Goal: Information Seeking & Learning: Find contact information

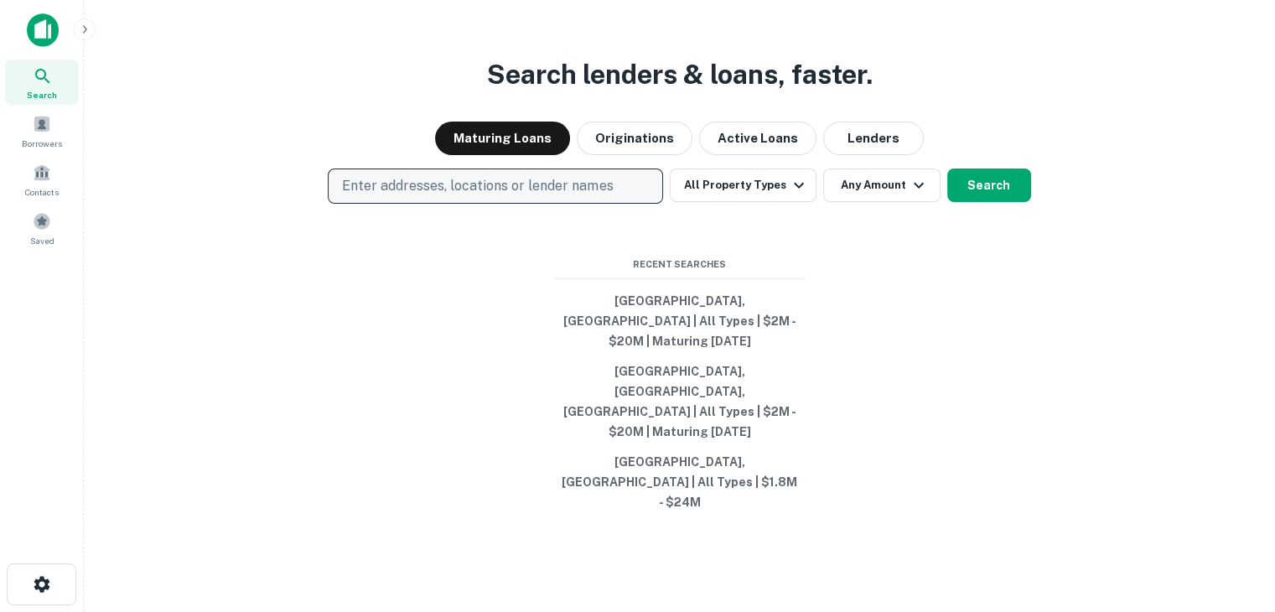
click at [409, 196] on p "Enter addresses, locations or lender names" at bounding box center [477, 186] width 271 height 20
type input "*******"
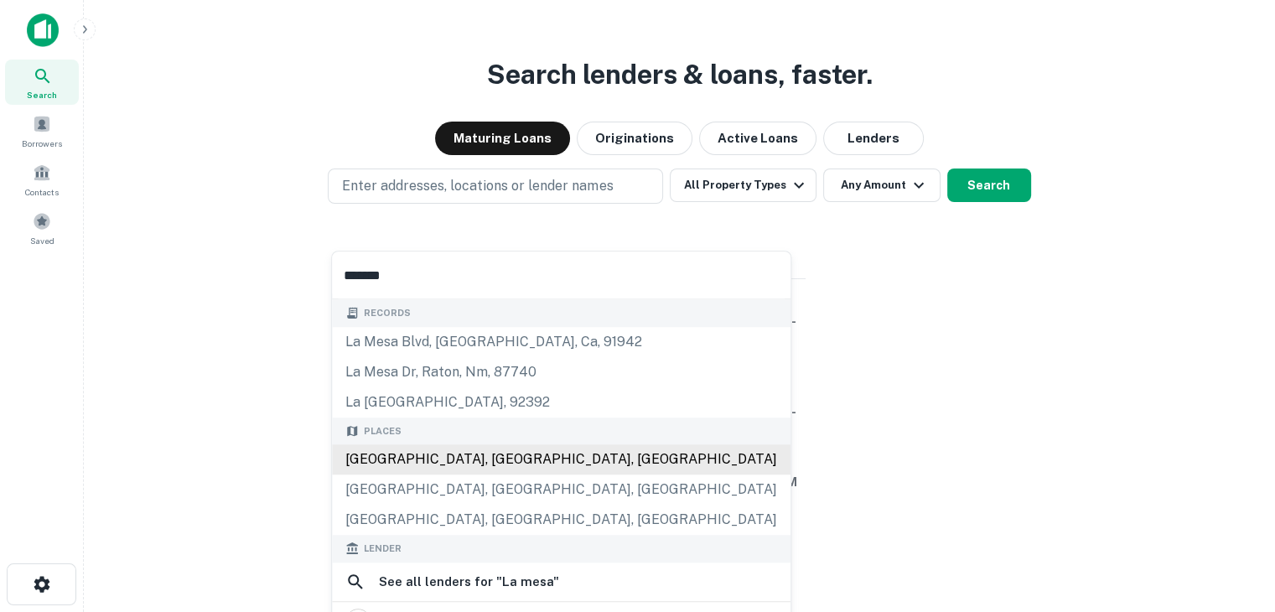
click at [379, 454] on div "[GEOGRAPHIC_DATA], [GEOGRAPHIC_DATA], [GEOGRAPHIC_DATA]" at bounding box center [561, 459] width 459 height 30
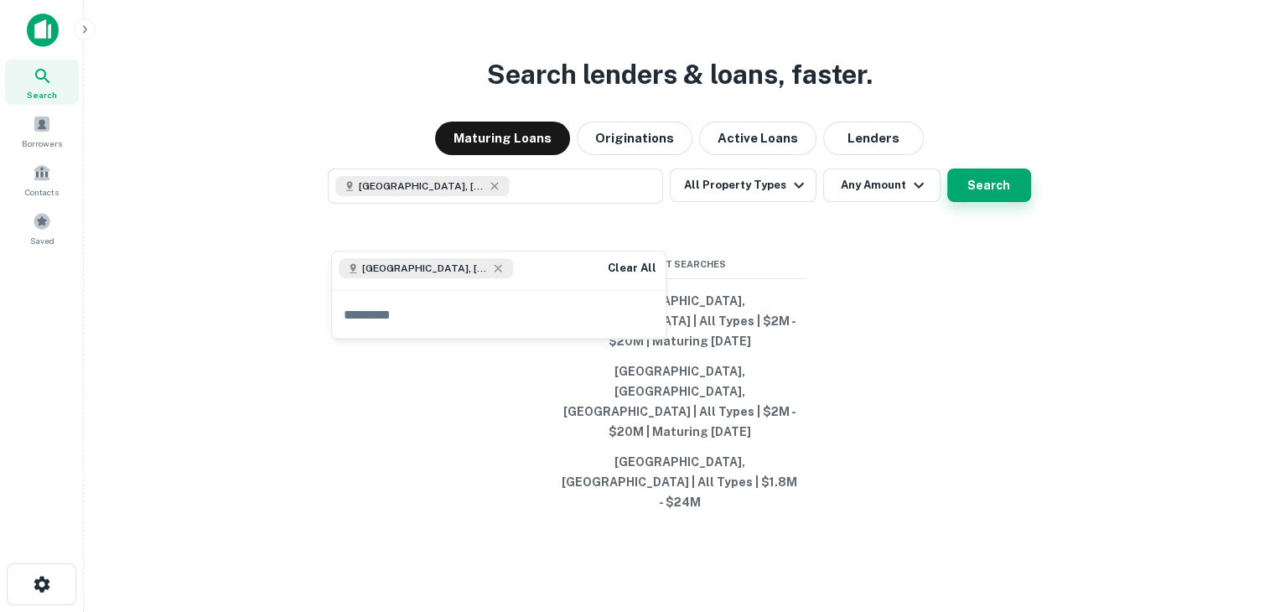
click at [1010, 202] on button "Search" at bounding box center [990, 186] width 84 height 34
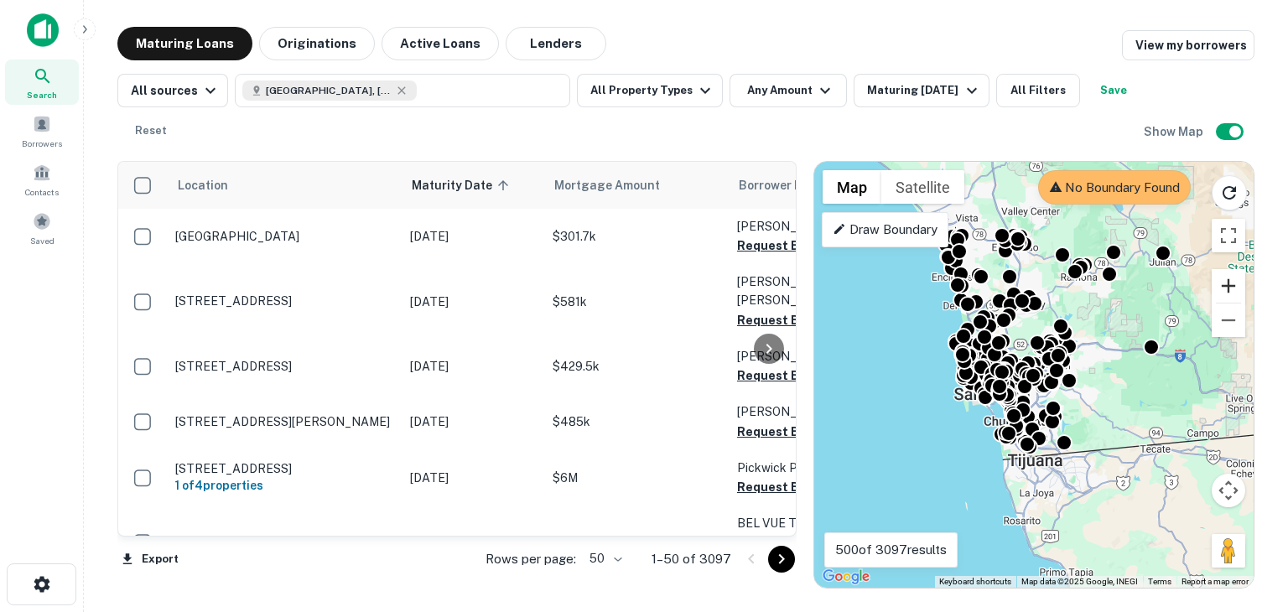
click at [1228, 287] on button "Zoom in" at bounding box center [1229, 286] width 34 height 34
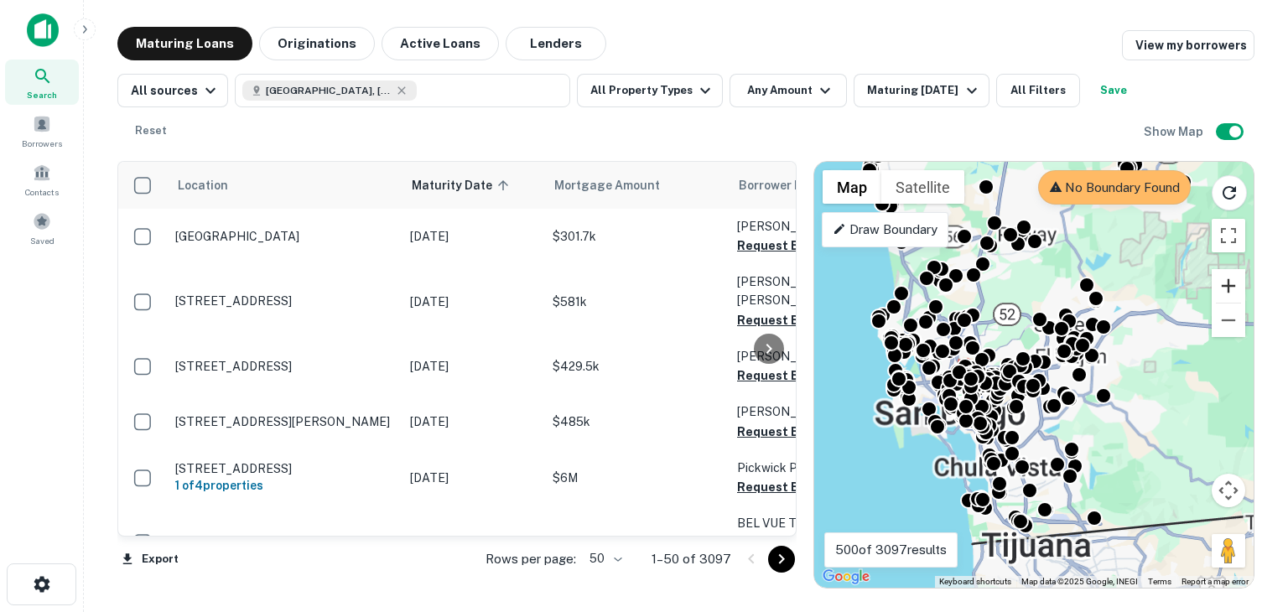
click at [1228, 287] on button "Zoom in" at bounding box center [1229, 286] width 34 height 34
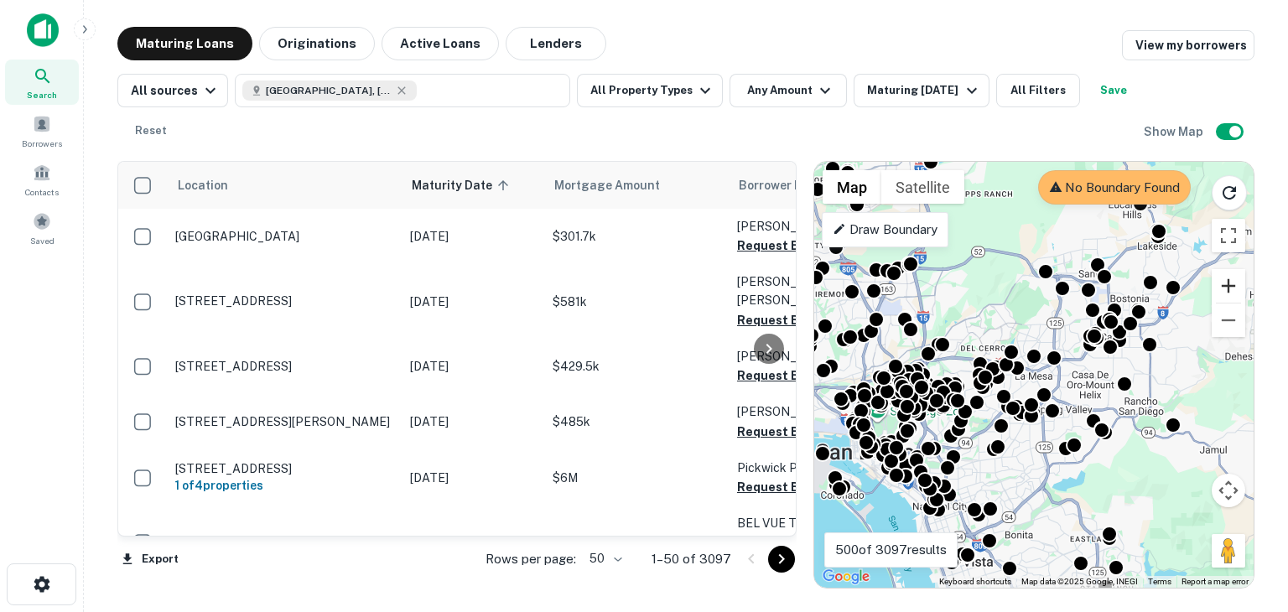
click at [1228, 287] on button "Zoom in" at bounding box center [1229, 286] width 34 height 34
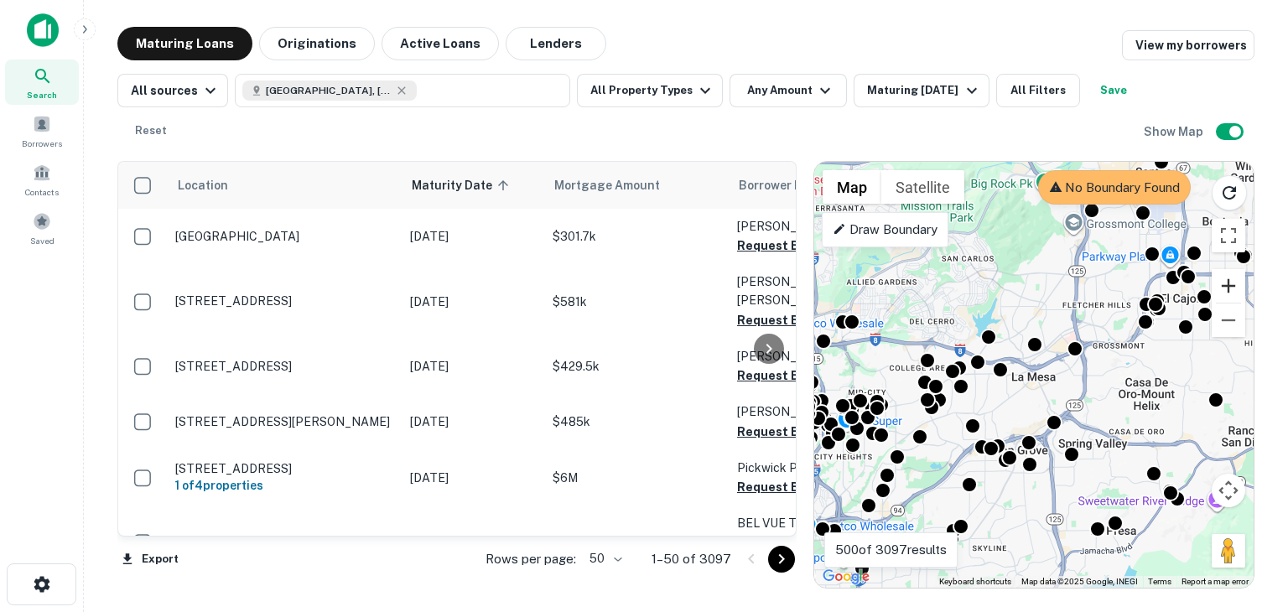
click at [1228, 287] on button "Zoom in" at bounding box center [1229, 286] width 34 height 34
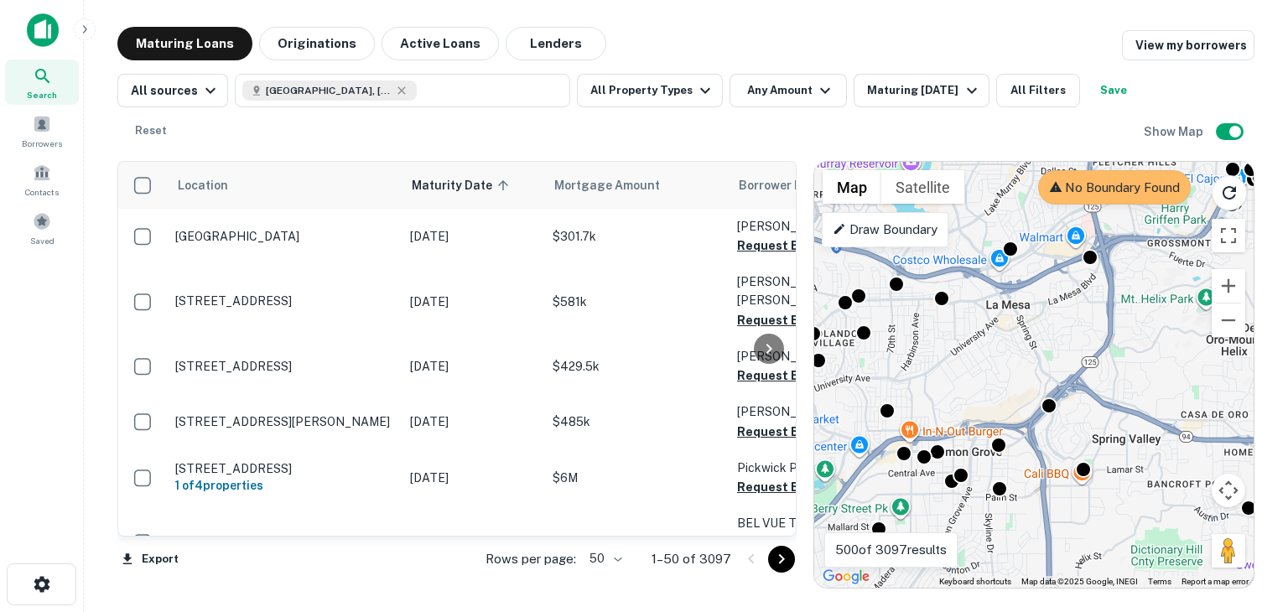
drag, startPoint x: 1053, startPoint y: 424, endPoint x: 1024, endPoint y: 330, distance: 99.2
click at [1024, 330] on div "To activate drag with keyboard, press Alt + Enter. Once in keyboard drag state,…" at bounding box center [1033, 375] width 439 height 426
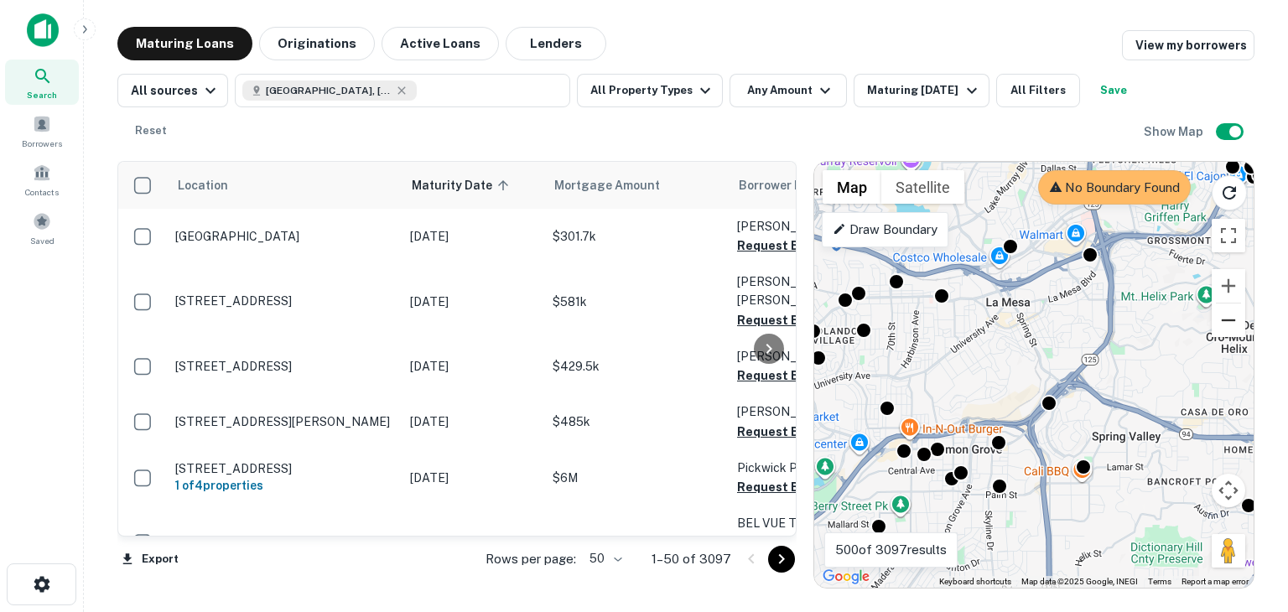
click at [1229, 327] on button "Zoom out" at bounding box center [1229, 321] width 34 height 34
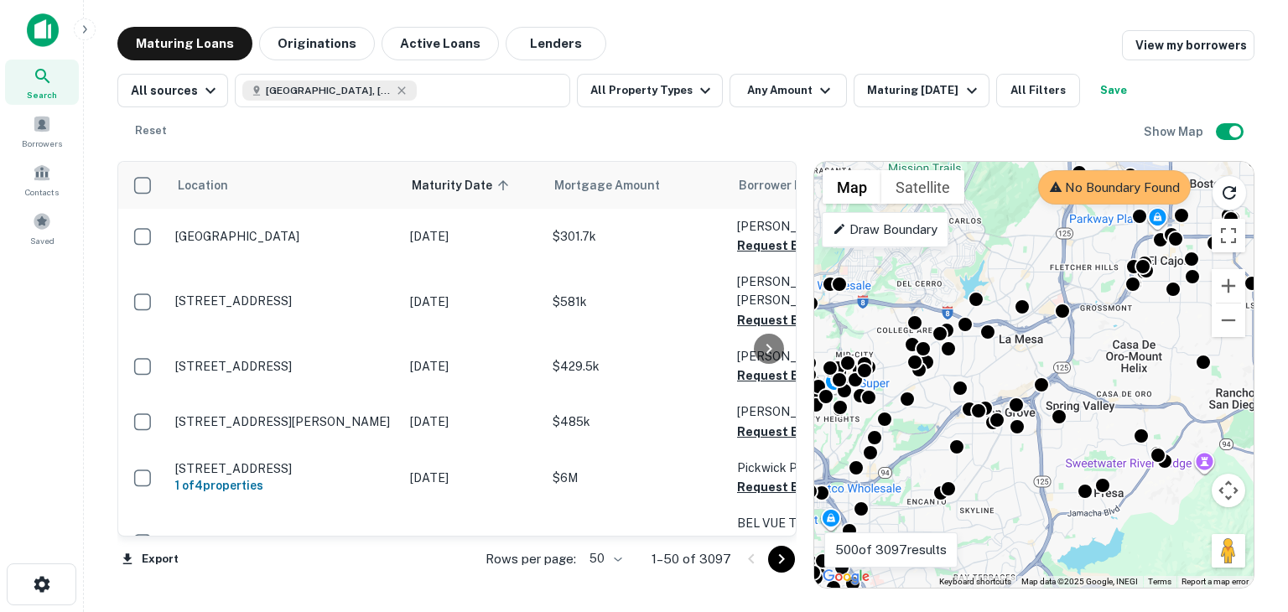
click at [897, 233] on p "Draw Boundary" at bounding box center [885, 230] width 105 height 20
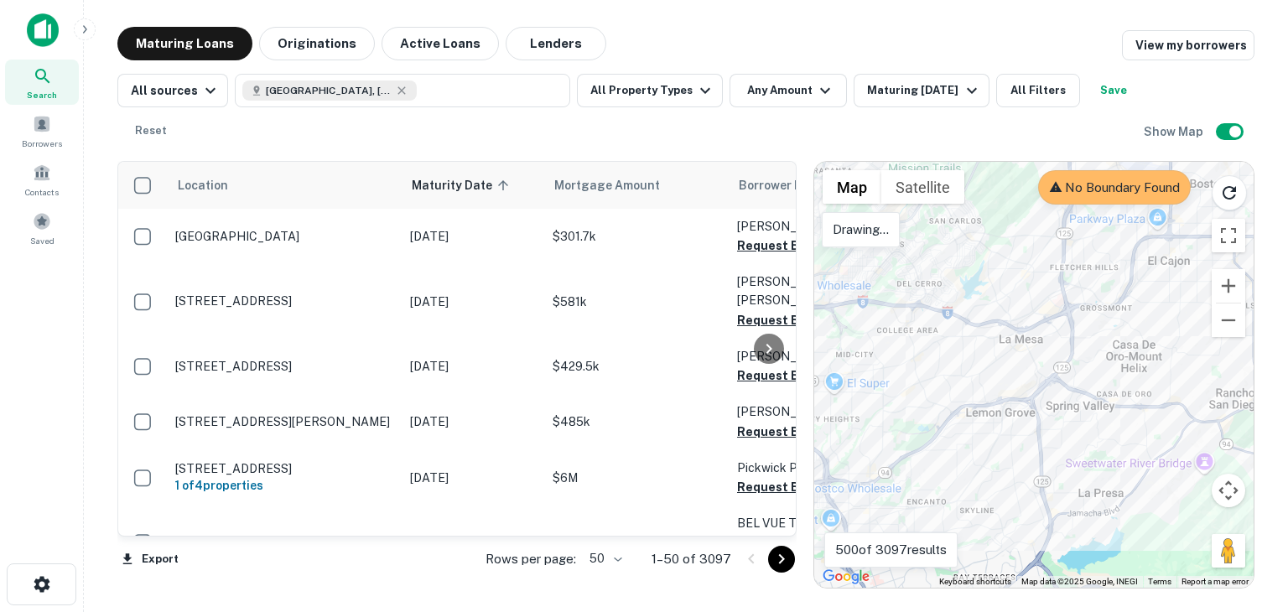
click at [917, 273] on div at bounding box center [1033, 375] width 439 height 426
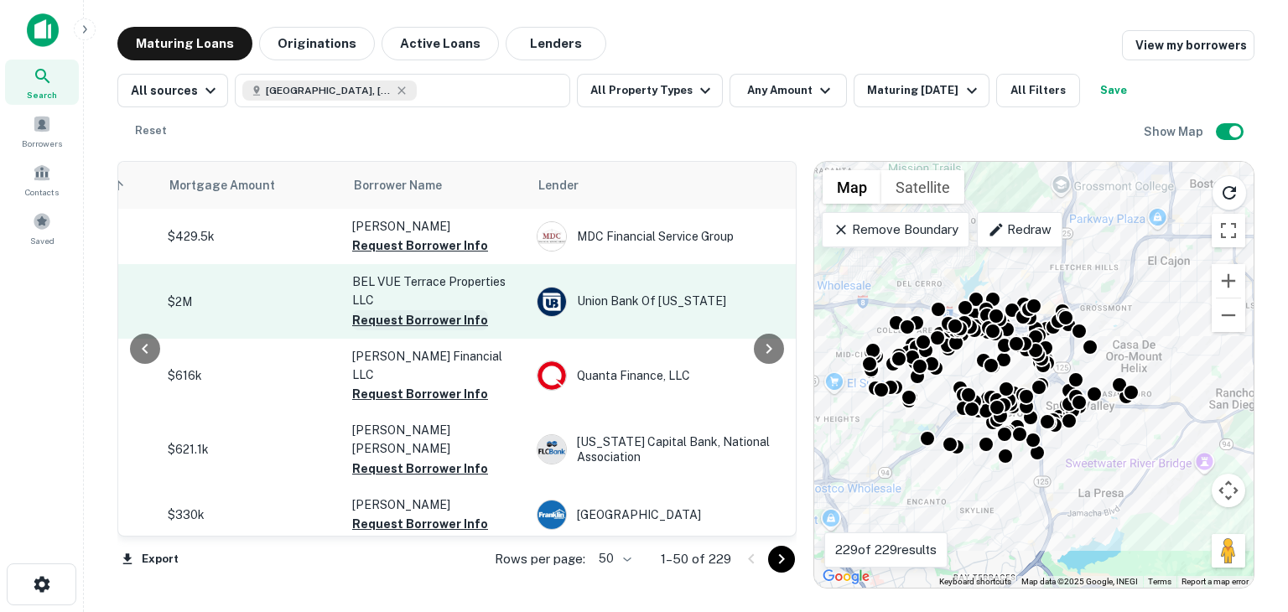
scroll to position [0, 376]
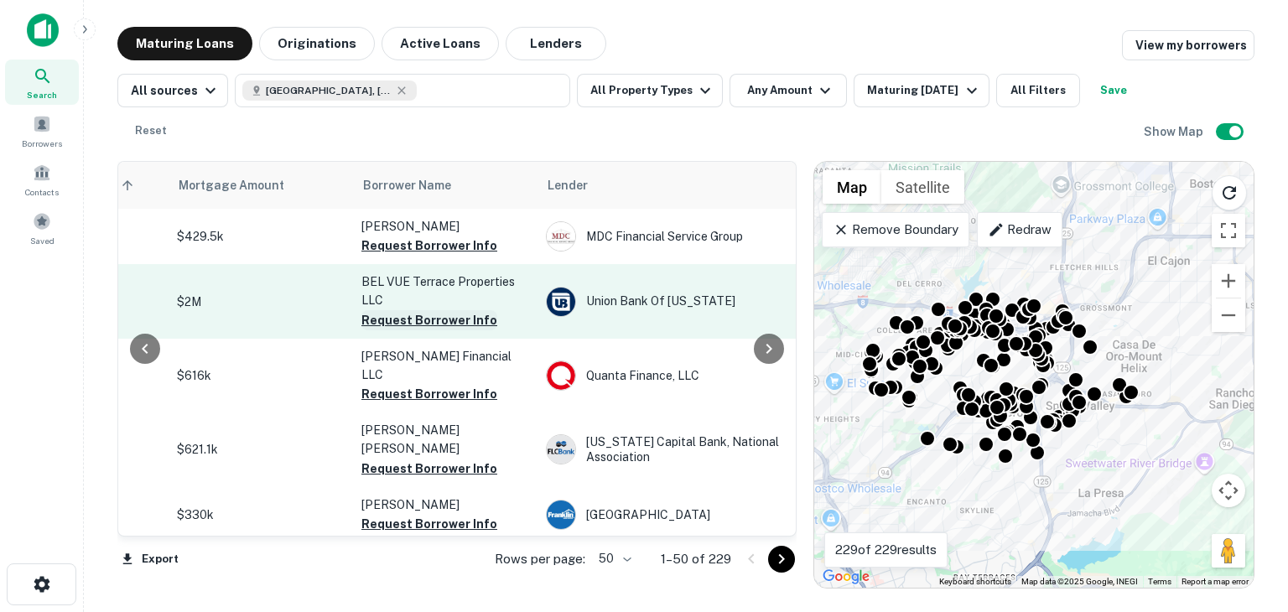
click at [458, 319] on button "Request Borrower Info" at bounding box center [429, 320] width 136 height 20
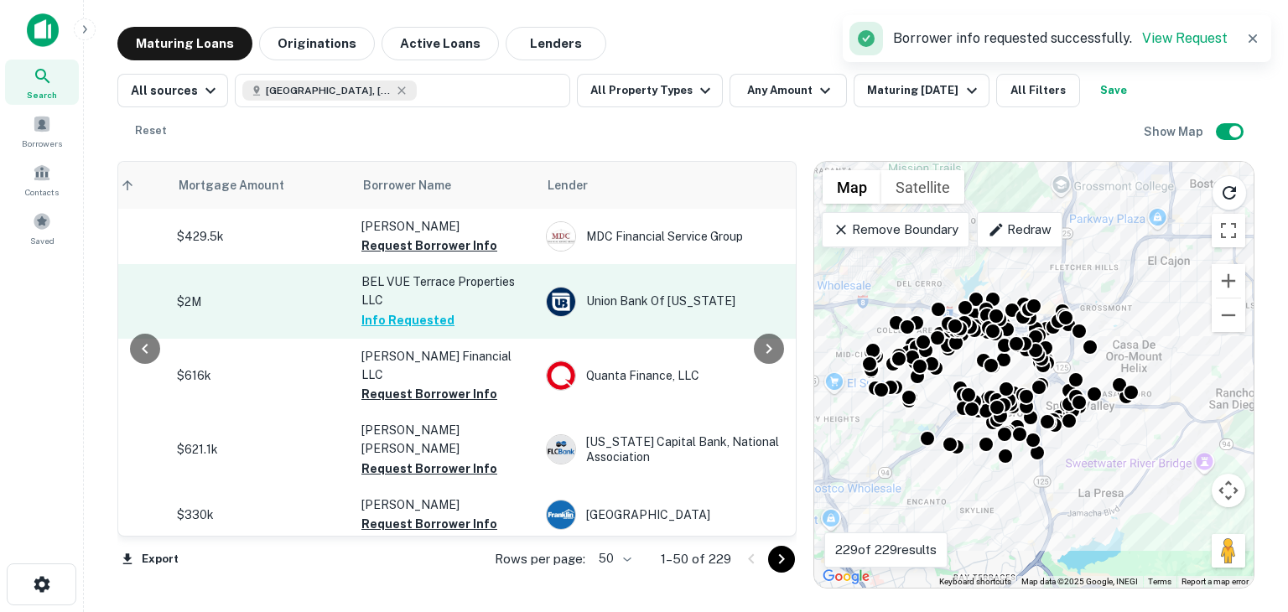
scroll to position [0, 0]
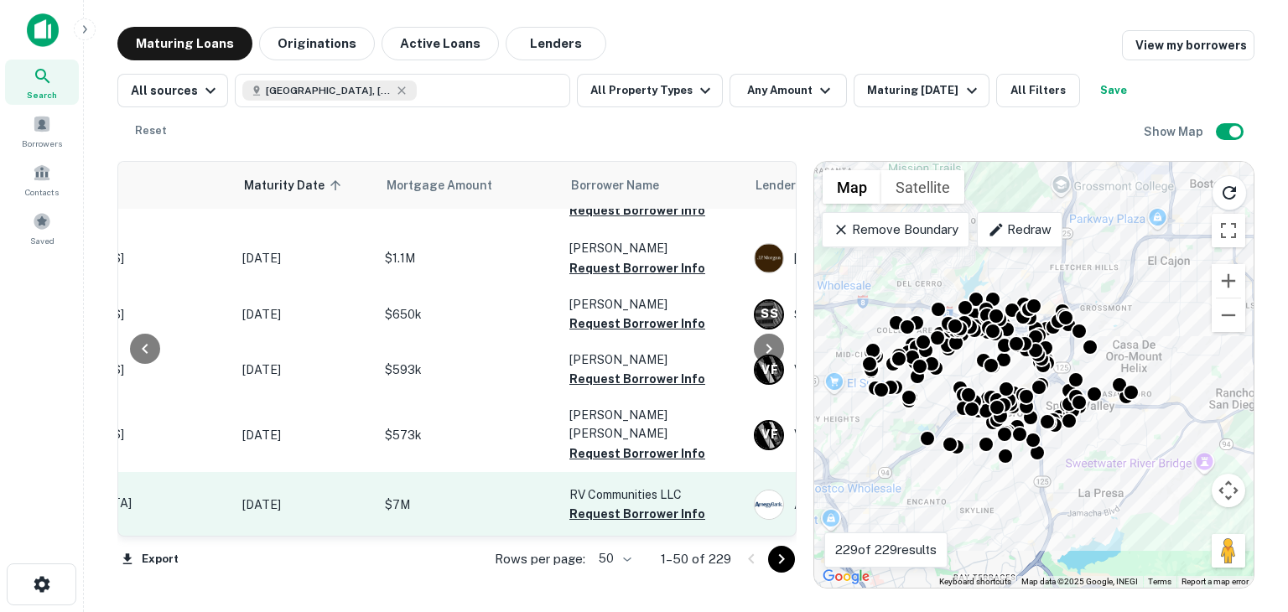
scroll to position [1968, 173]
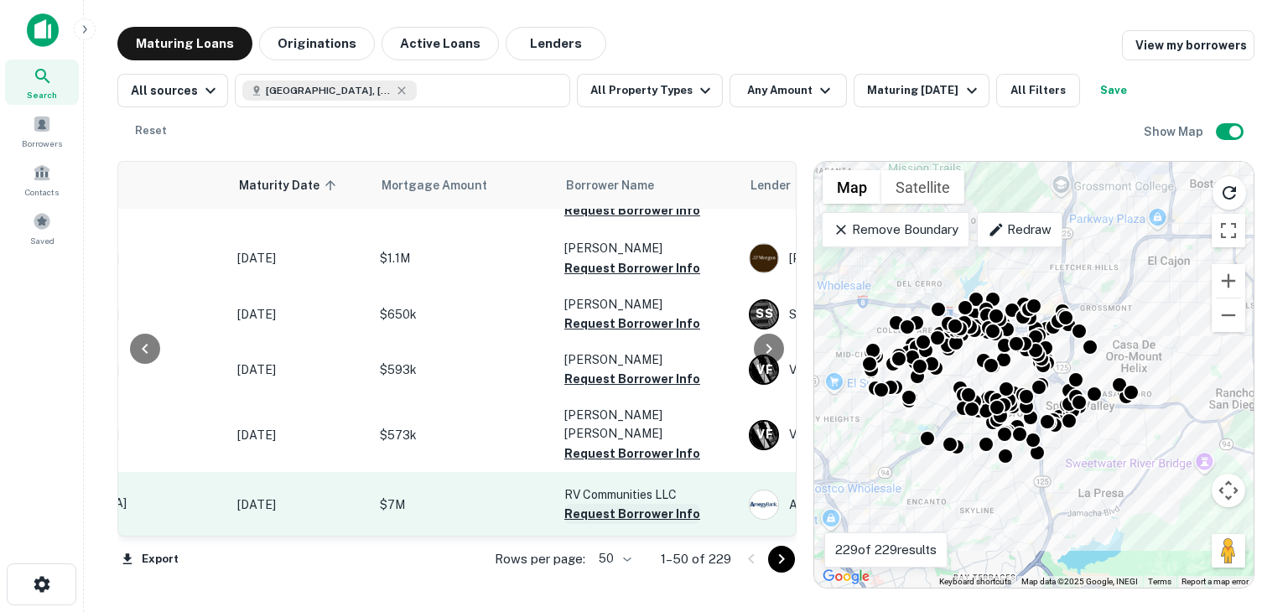
click at [618, 504] on button "Request Borrower Info" at bounding box center [632, 514] width 136 height 20
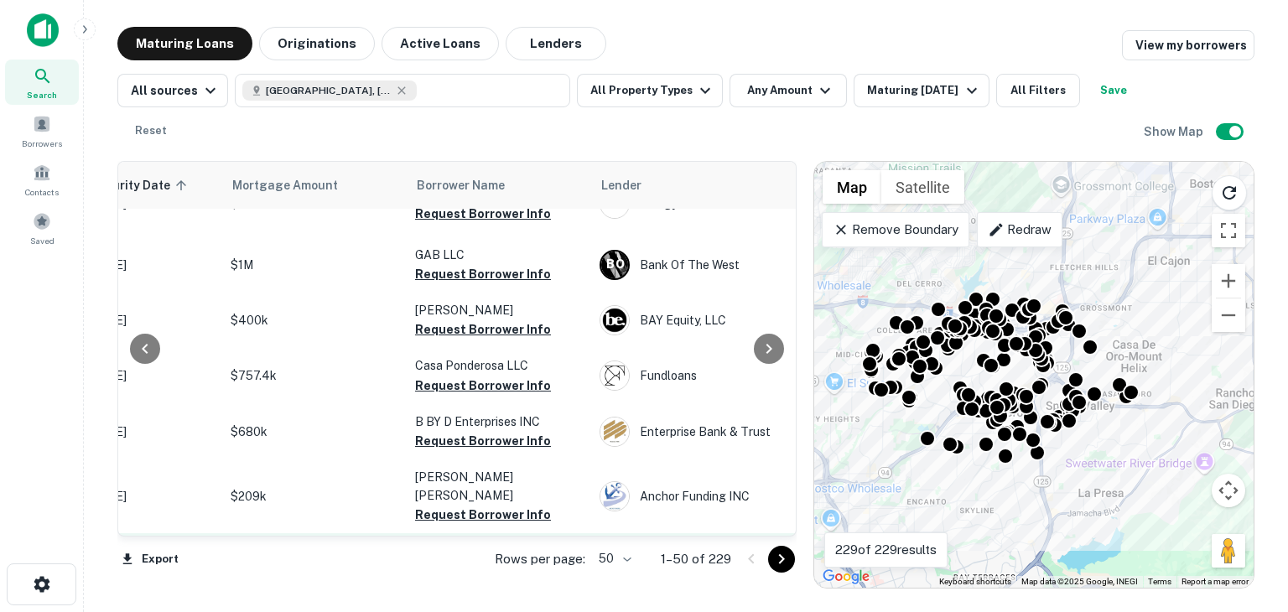
scroll to position [2334, 322]
click at [520, 561] on button "Request Borrower Info" at bounding box center [483, 571] width 136 height 20
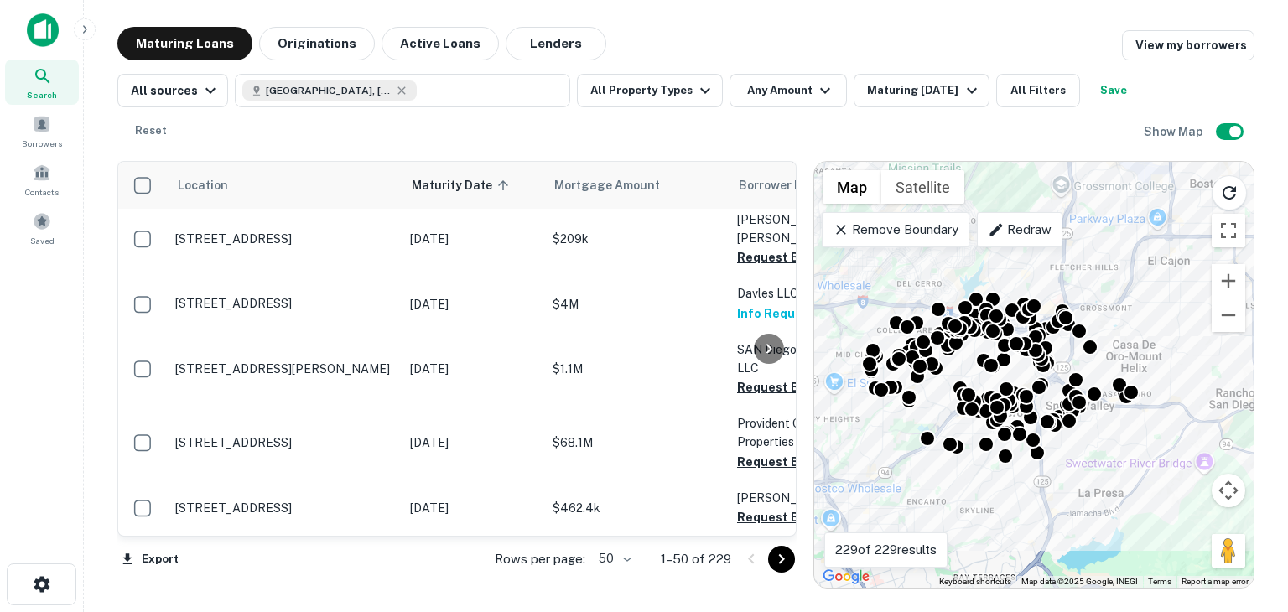
scroll to position [2592, 74]
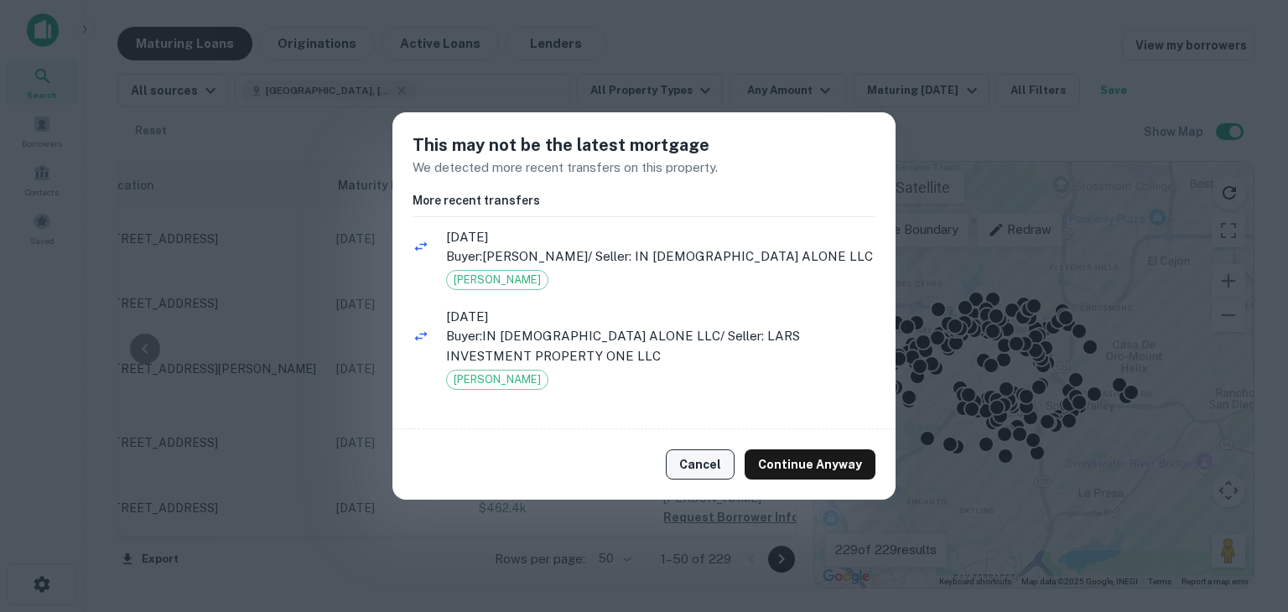
click at [701, 470] on button "Cancel" at bounding box center [700, 464] width 69 height 30
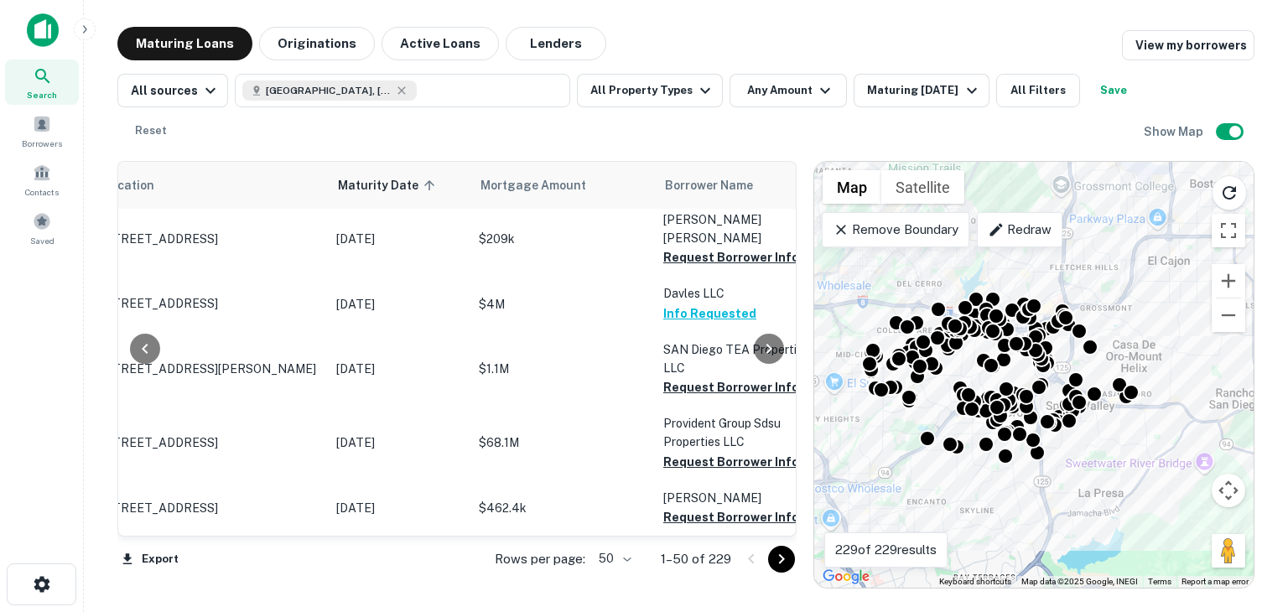
drag, startPoint x: 779, startPoint y: 567, endPoint x: 561, endPoint y: 475, distance: 236.4
click at [561, 475] on div "Location Maturity Date sorted ascending Mortgage Amount Borrower Name Lender Pu…" at bounding box center [456, 349] width 679 height 377
click at [784, 560] on icon "Go to next page" at bounding box center [781, 559] width 20 height 20
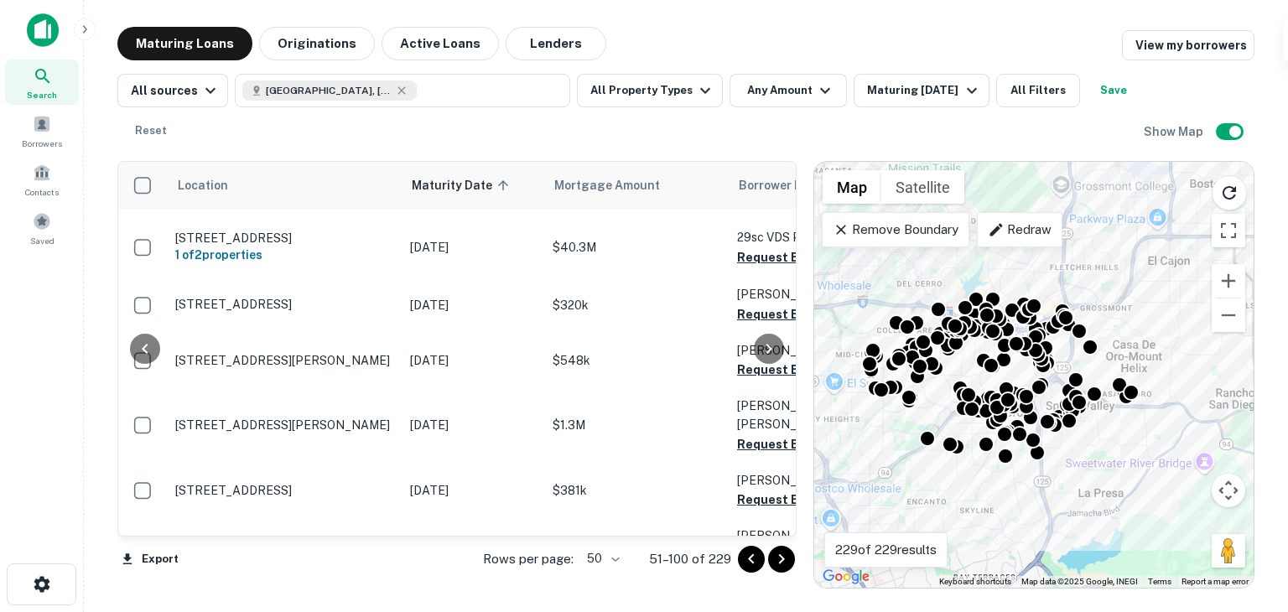
scroll to position [2611, 362]
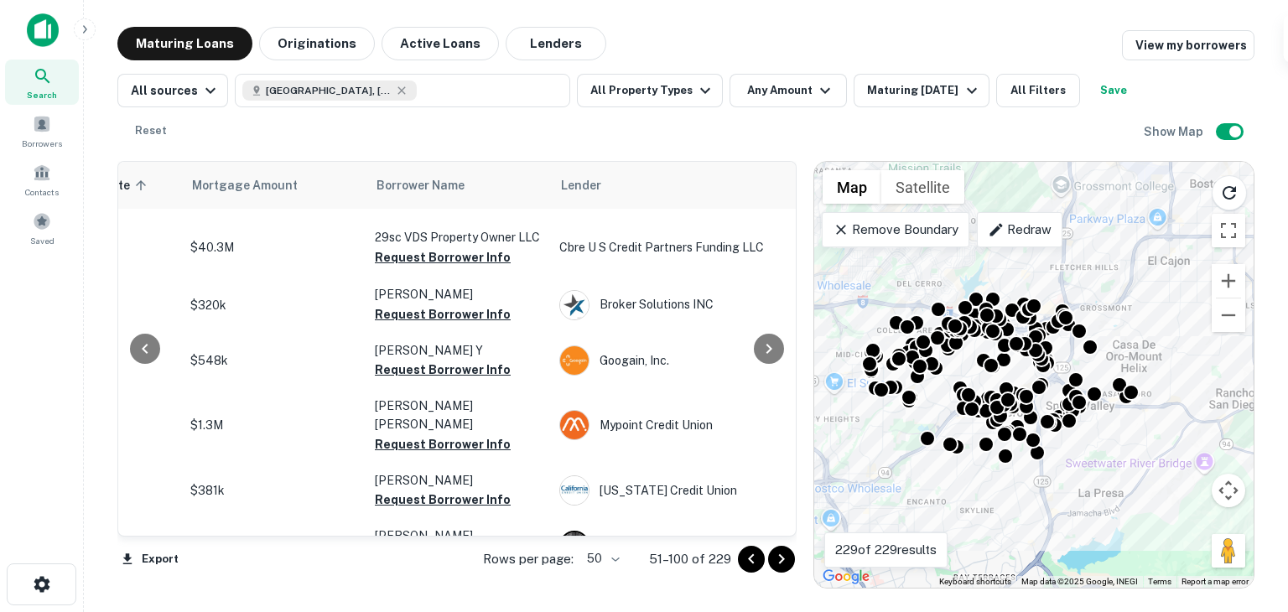
click at [436, 601] on button "Request Borrower Info" at bounding box center [443, 611] width 136 height 20
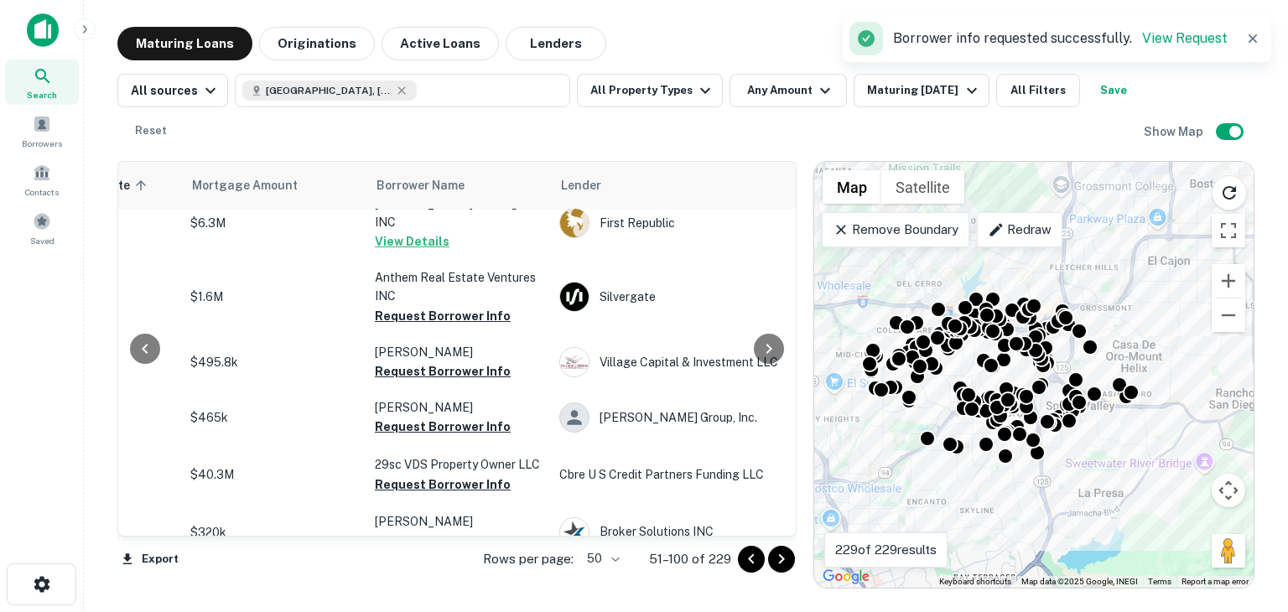
scroll to position [2382, 362]
click at [778, 564] on icon "Go to next page" at bounding box center [781, 559] width 20 height 20
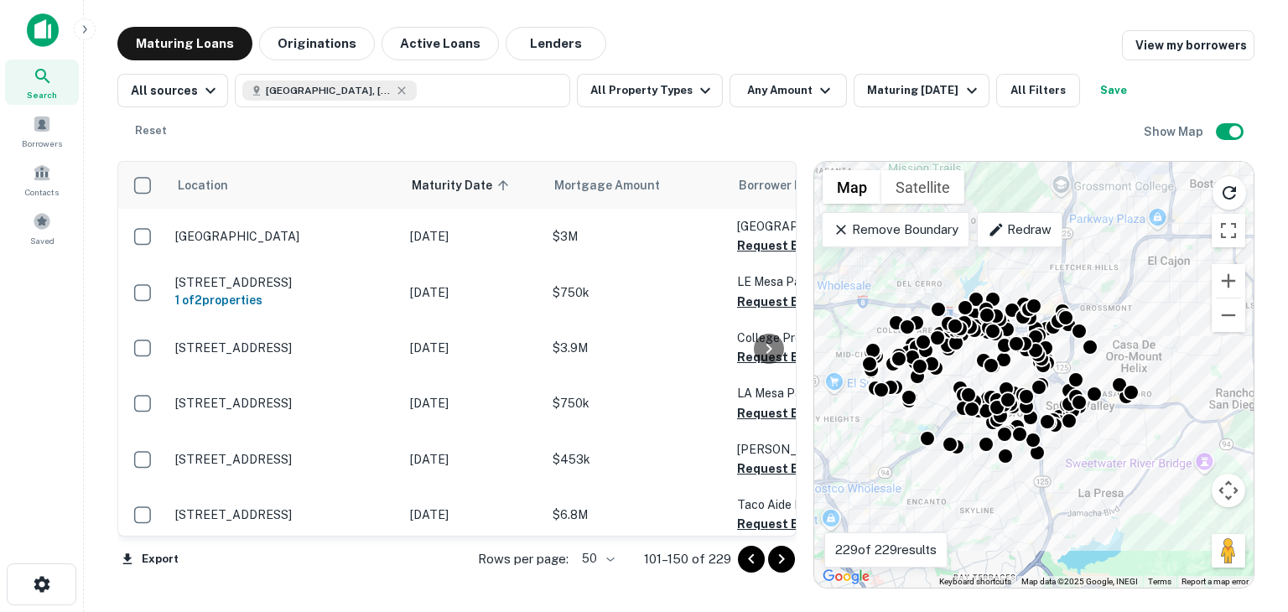
click at [747, 568] on icon "Go to previous page" at bounding box center [751, 559] width 20 height 20
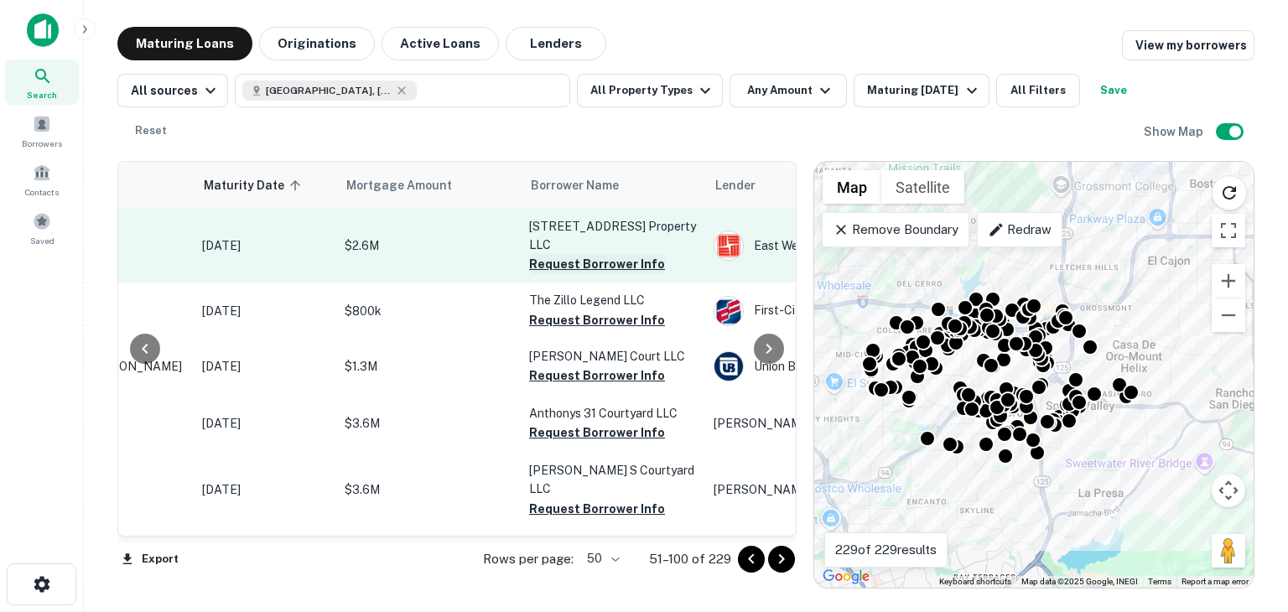
scroll to position [0, 207]
click at [574, 261] on button "Request Borrower Info" at bounding box center [598, 264] width 136 height 20
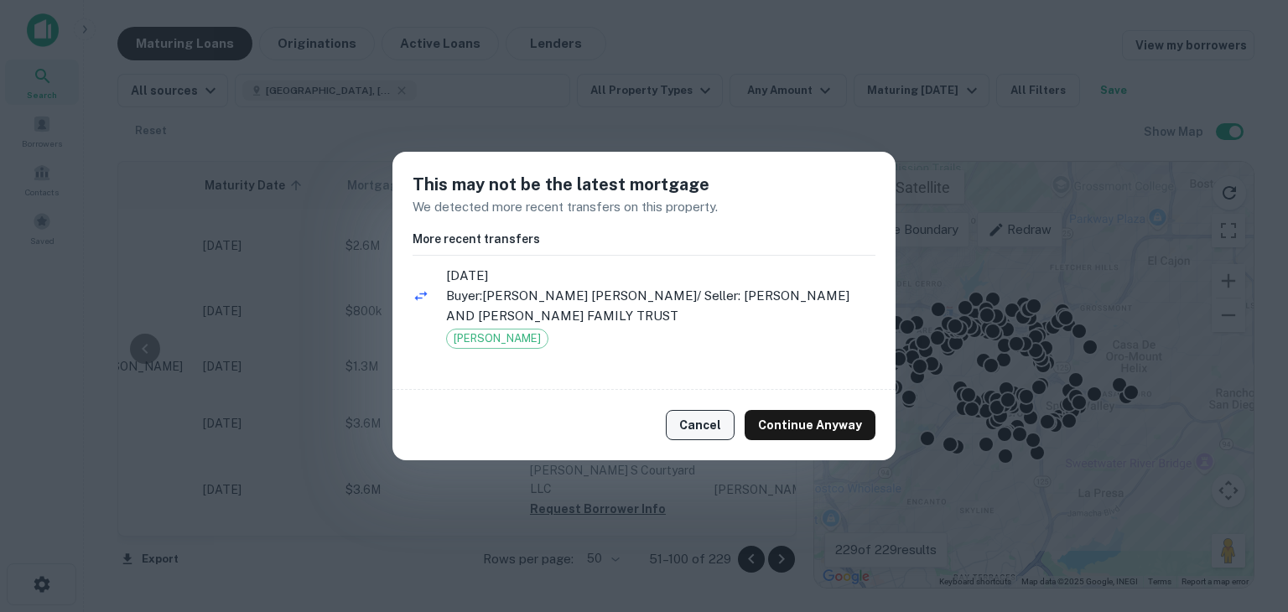
click at [717, 431] on button "Cancel" at bounding box center [700, 425] width 69 height 30
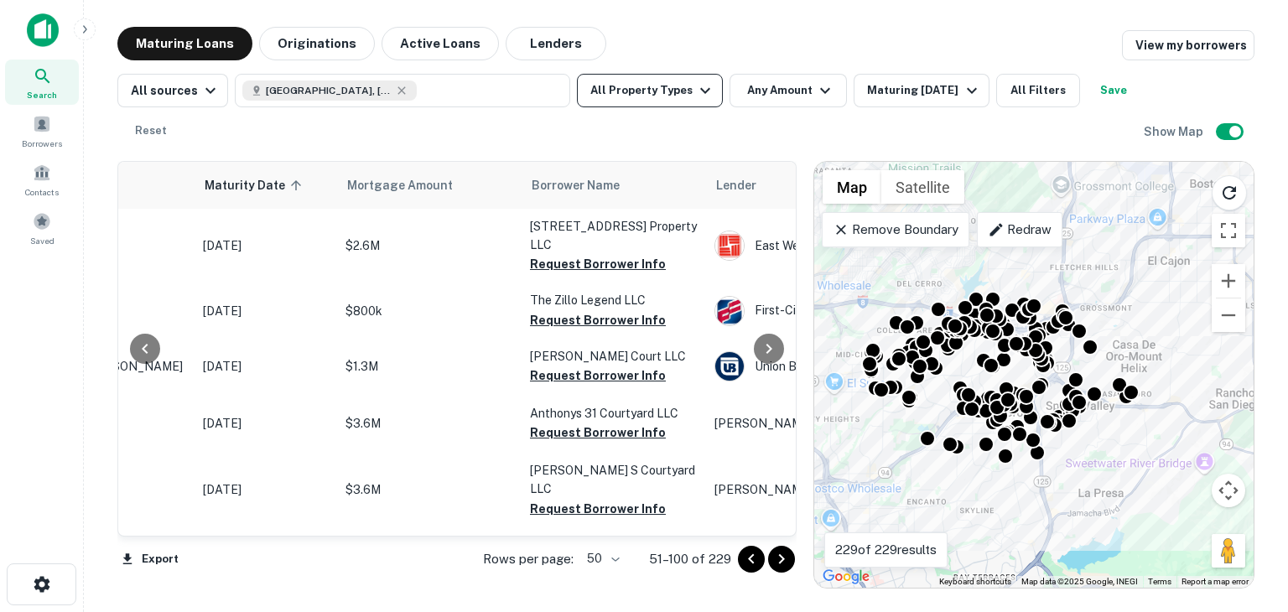
click at [685, 78] on button "All Property Types" at bounding box center [650, 91] width 146 height 34
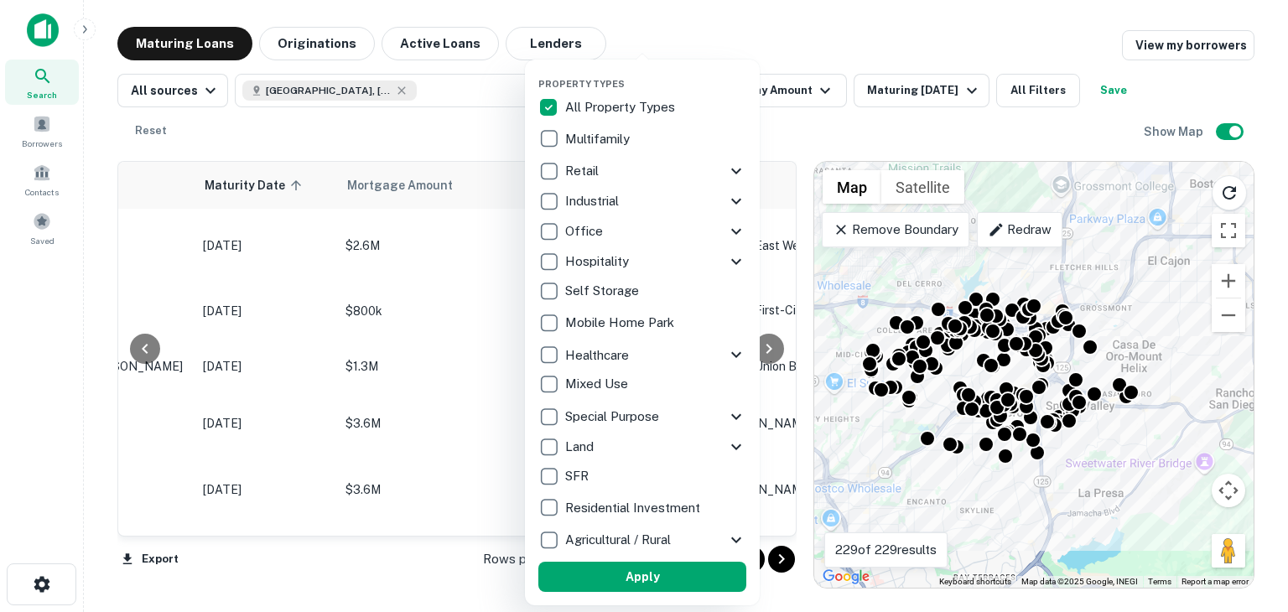
click at [534, 148] on div "Property Types All Property Types Multifamily Retail Storefront Auto Shop Bar S…" at bounding box center [642, 333] width 235 height 546
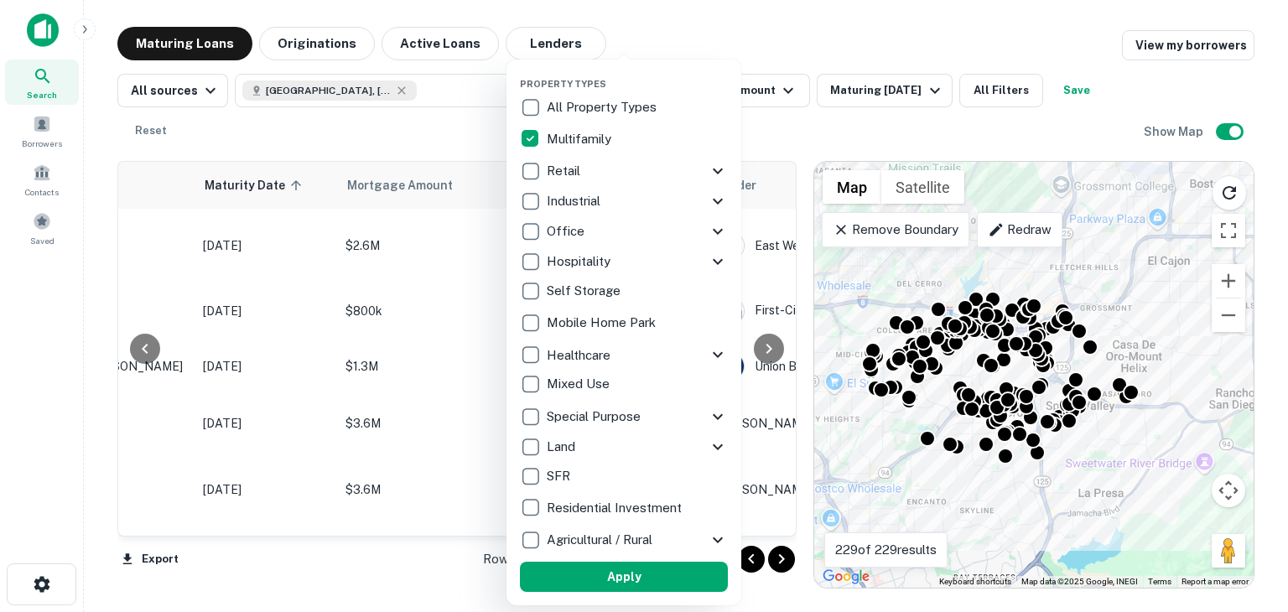
click at [661, 581] on button "Apply" at bounding box center [624, 577] width 208 height 30
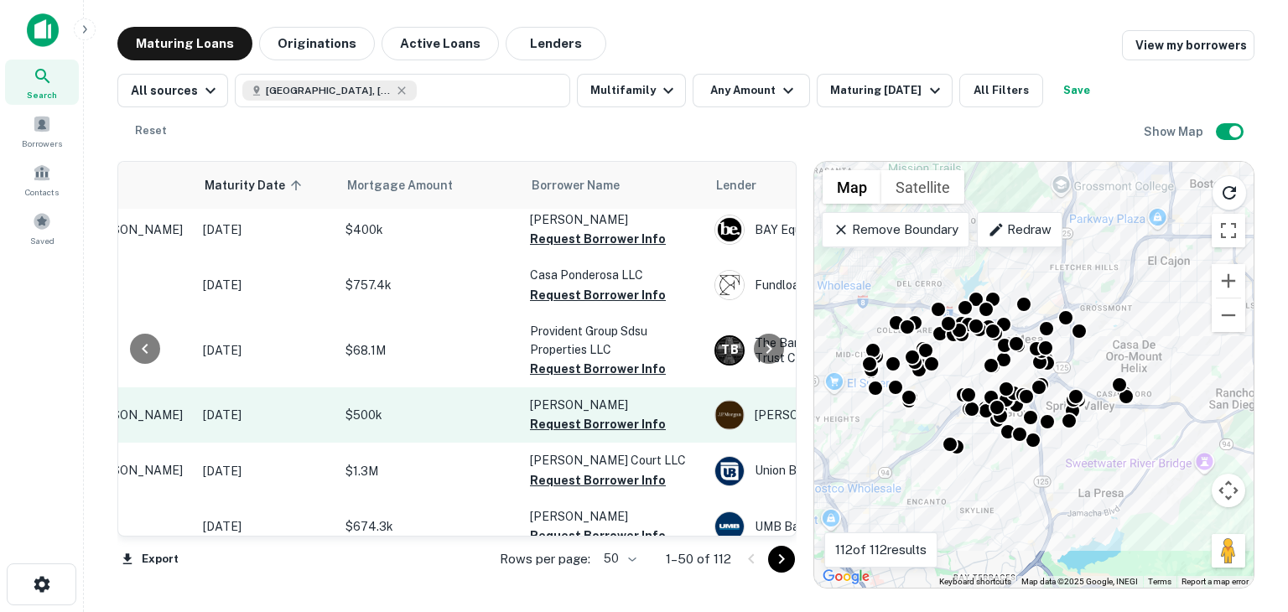
scroll to position [1361, 207]
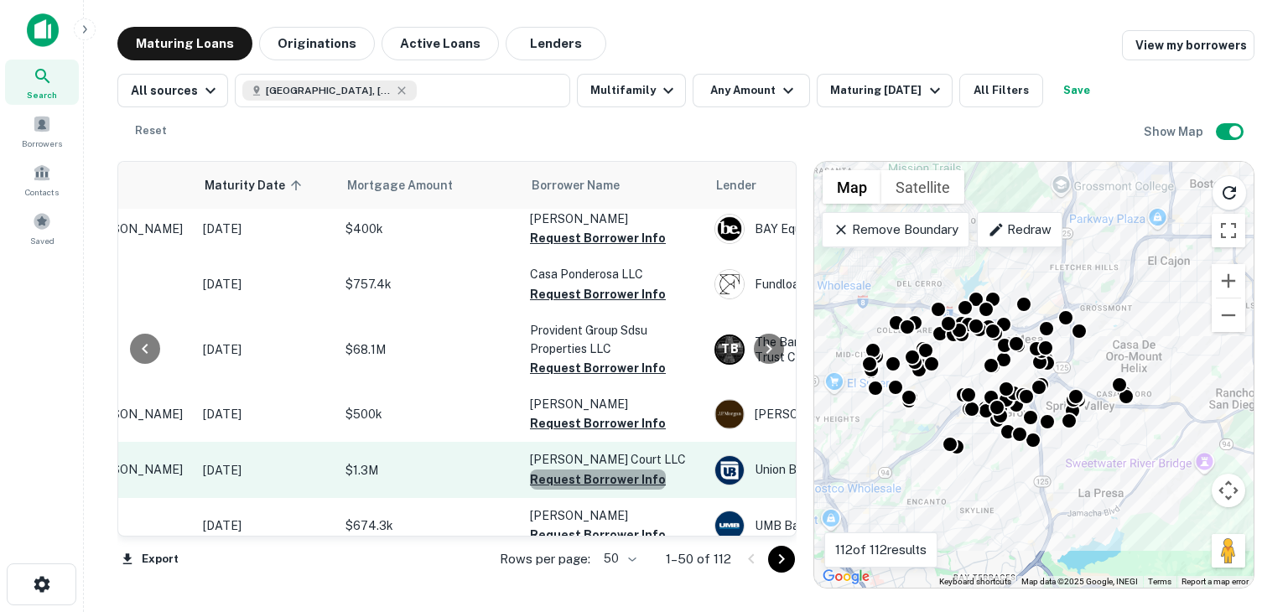
click at [607, 470] on button "Request Borrower Info" at bounding box center [598, 480] width 136 height 20
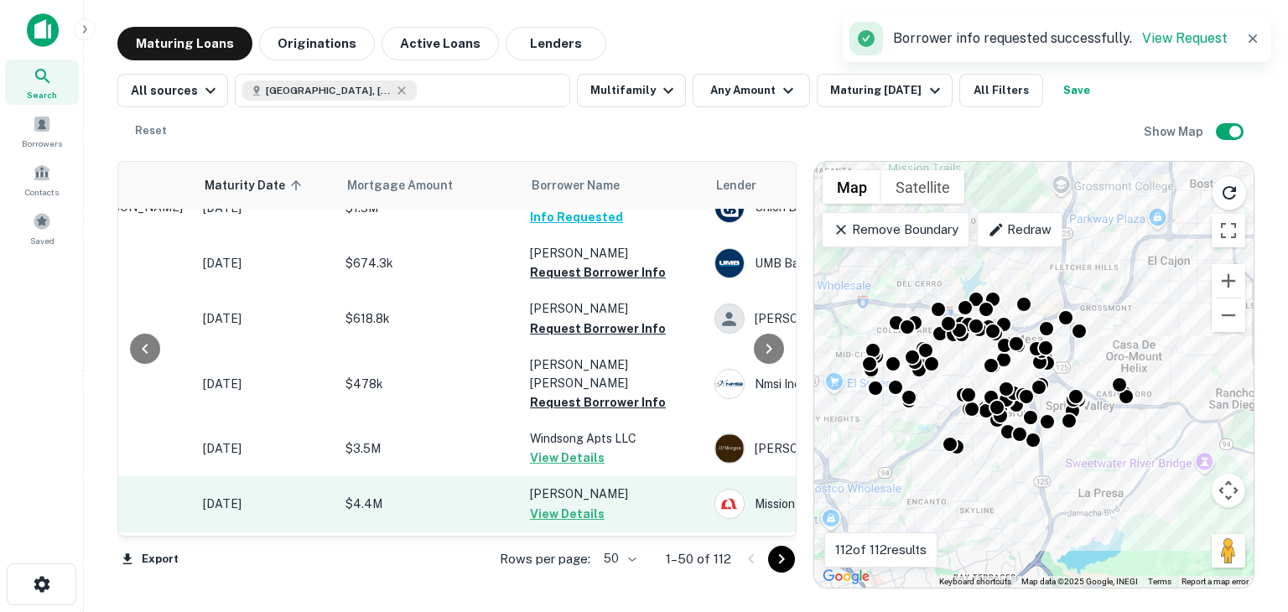
scroll to position [1625, 207]
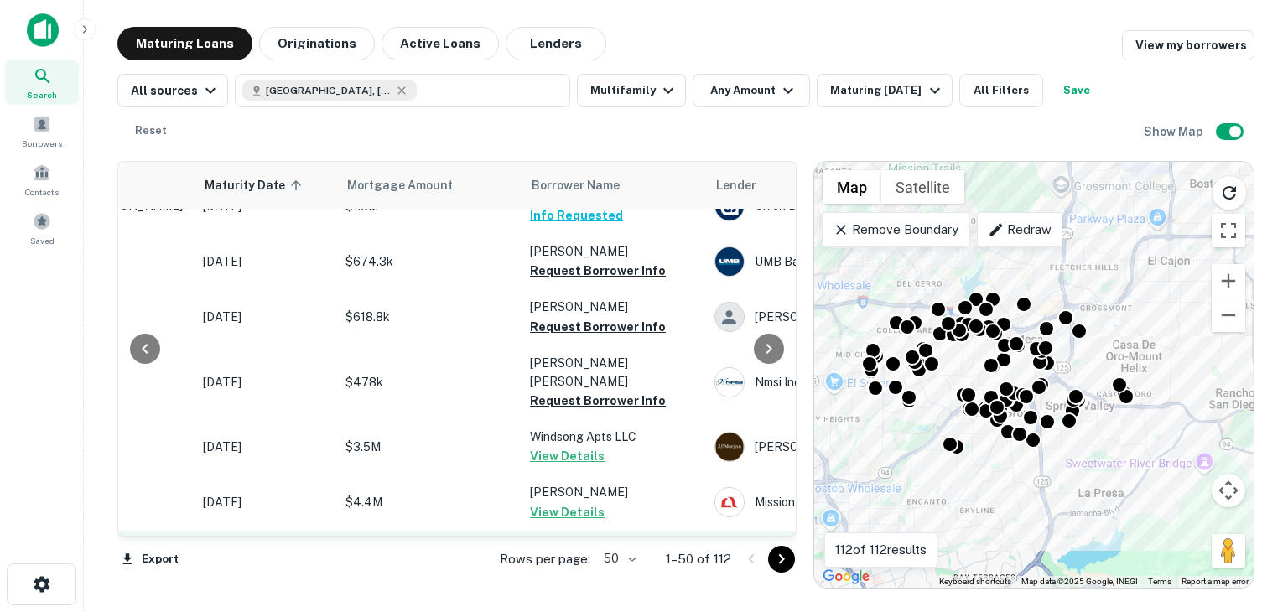
click at [598, 558] on button "Request Borrower Info" at bounding box center [598, 568] width 136 height 20
click at [576, 611] on button "Request Borrower Info" at bounding box center [598, 623] width 136 height 20
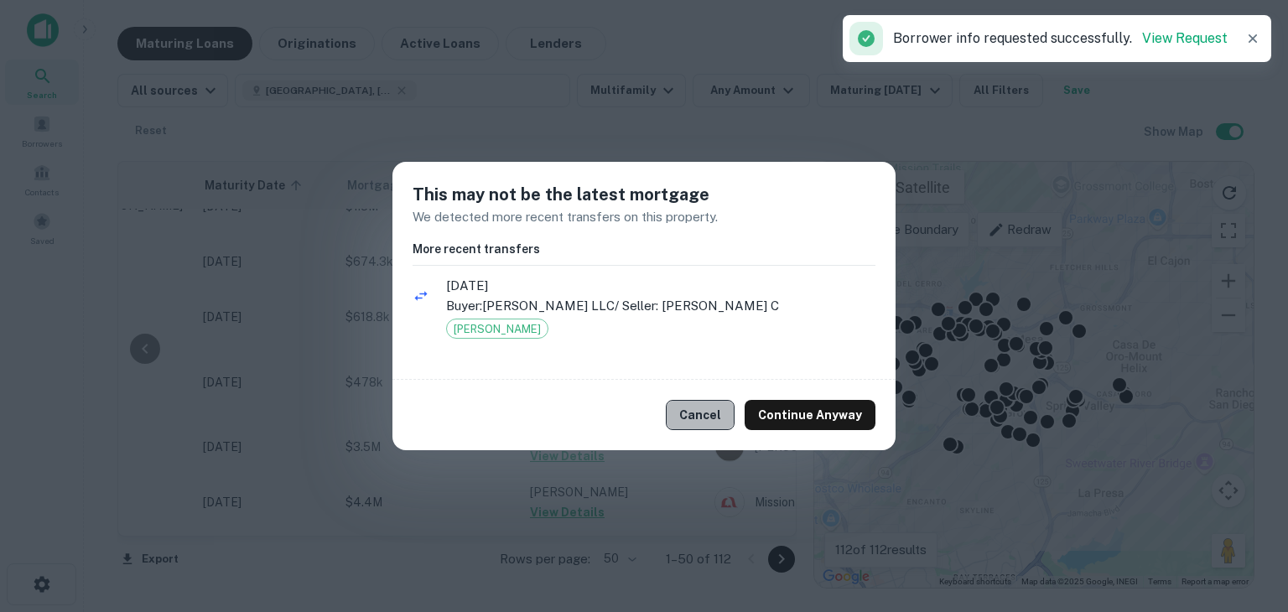
click at [709, 408] on button "Cancel" at bounding box center [700, 415] width 69 height 30
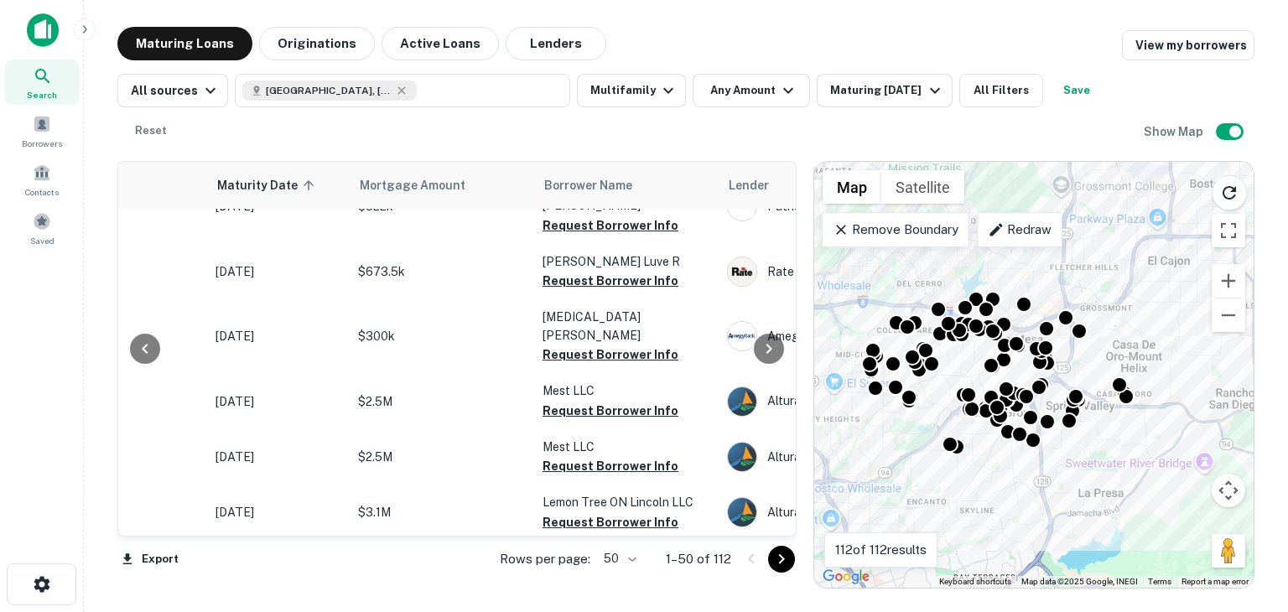
scroll to position [465, 194]
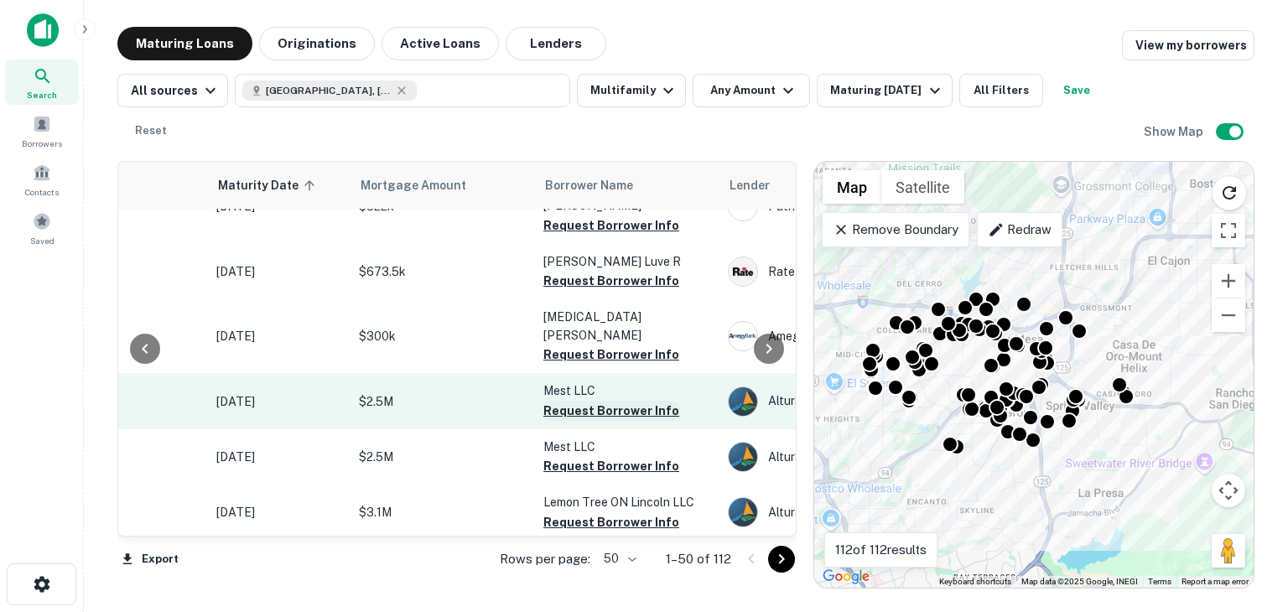
click at [577, 401] on button "Request Borrower Info" at bounding box center [611, 411] width 136 height 20
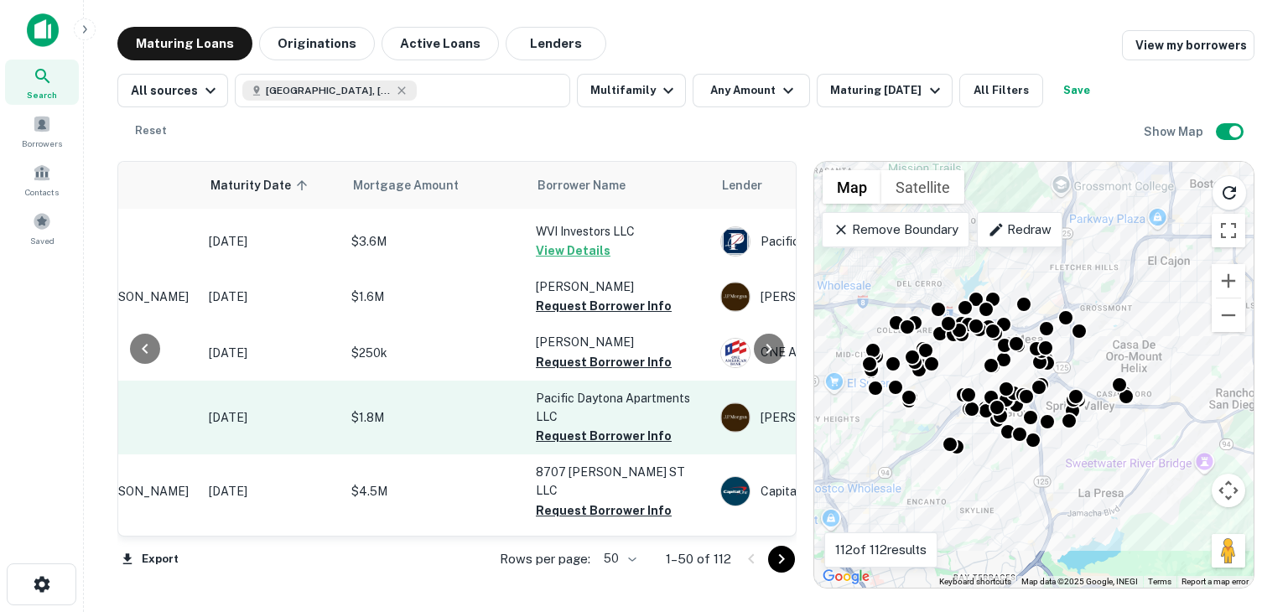
scroll to position [979, 201]
click at [562, 425] on button "Request Borrower Info" at bounding box center [604, 435] width 136 height 20
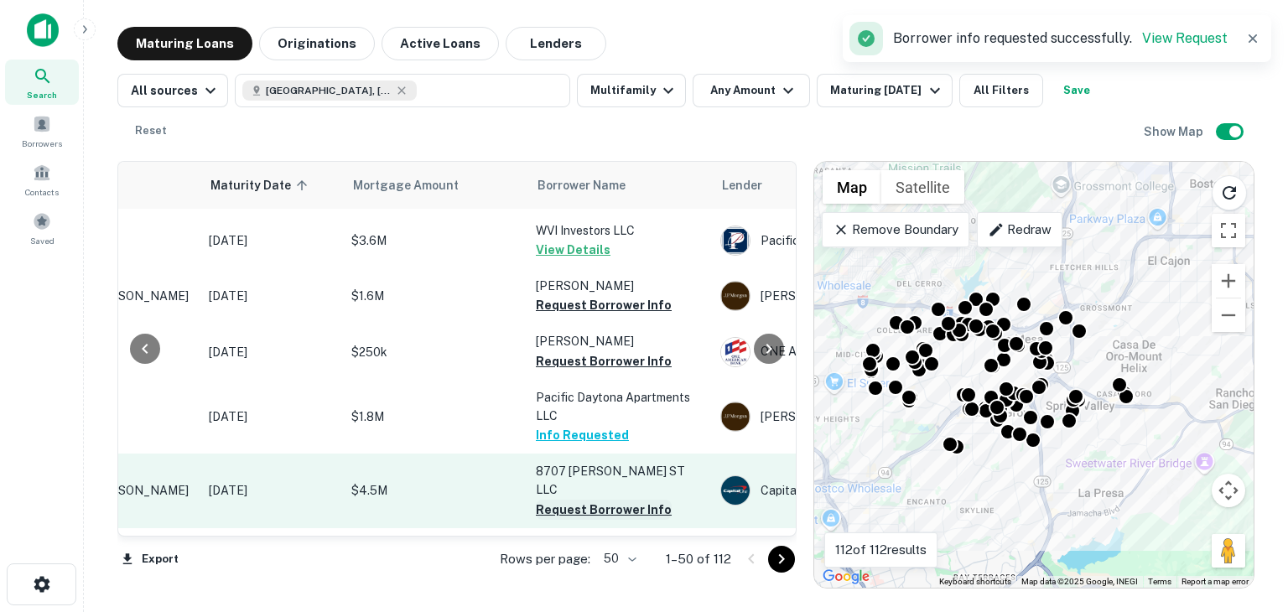
click at [592, 500] on button "Request Borrower Info" at bounding box center [604, 510] width 136 height 20
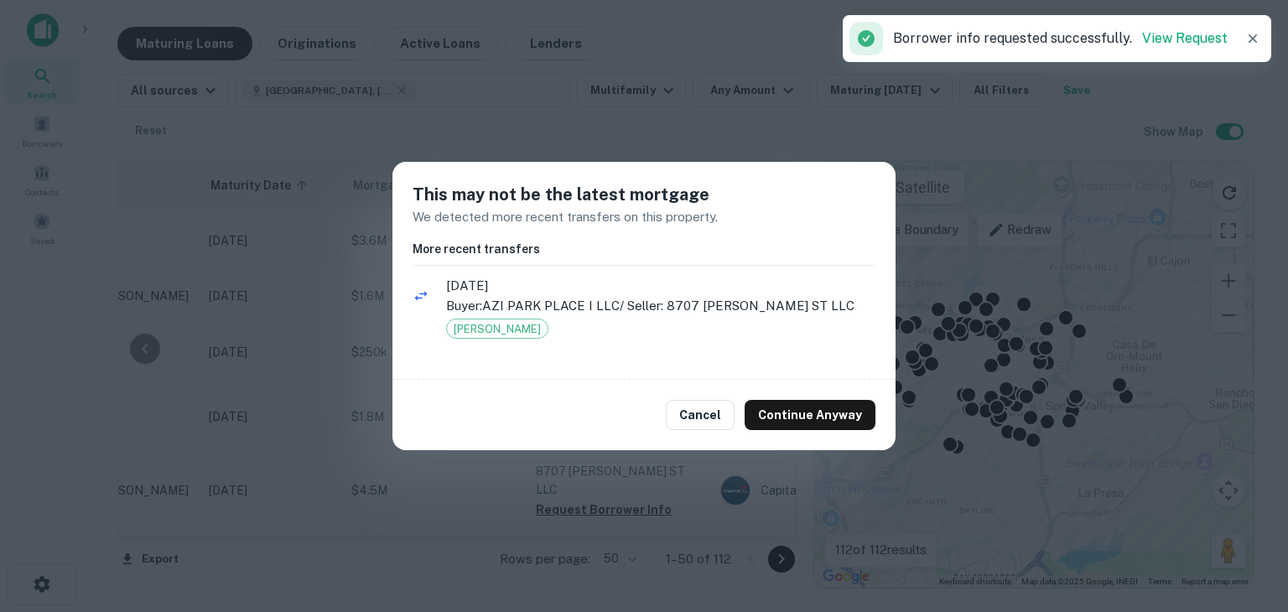
click at [708, 434] on div "Cancel Continue Anyway" at bounding box center [643, 415] width 503 height 70
click at [708, 423] on button "Cancel" at bounding box center [700, 415] width 69 height 30
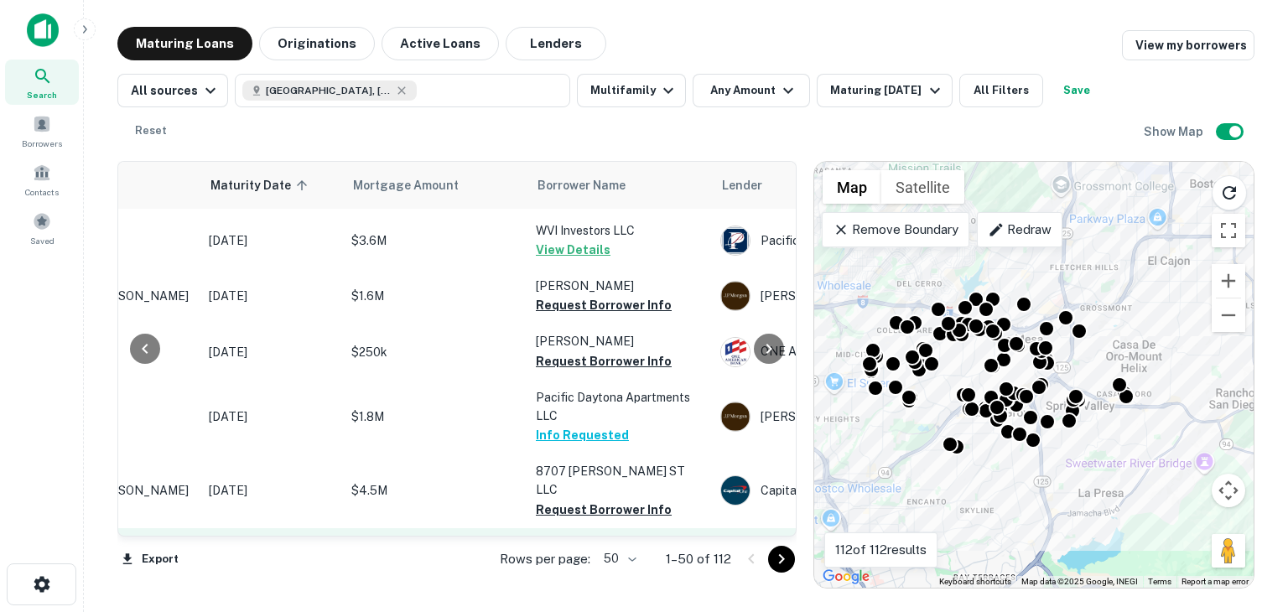
click at [615, 555] on button "Request Borrower Info" at bounding box center [604, 565] width 136 height 20
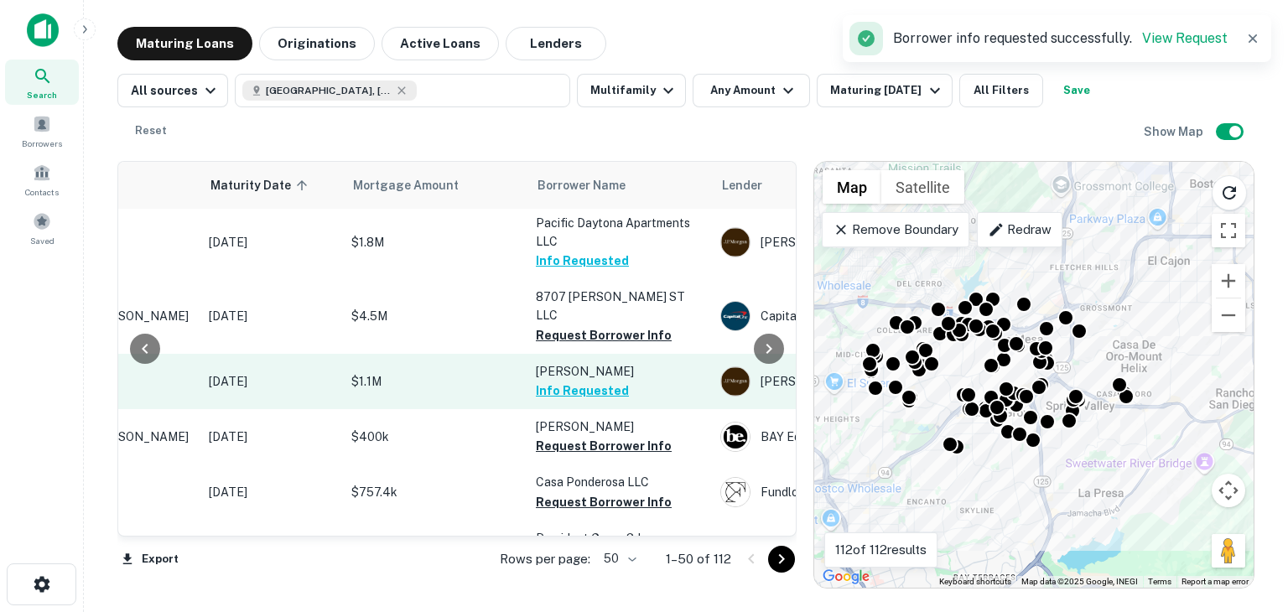
scroll to position [1157, 201]
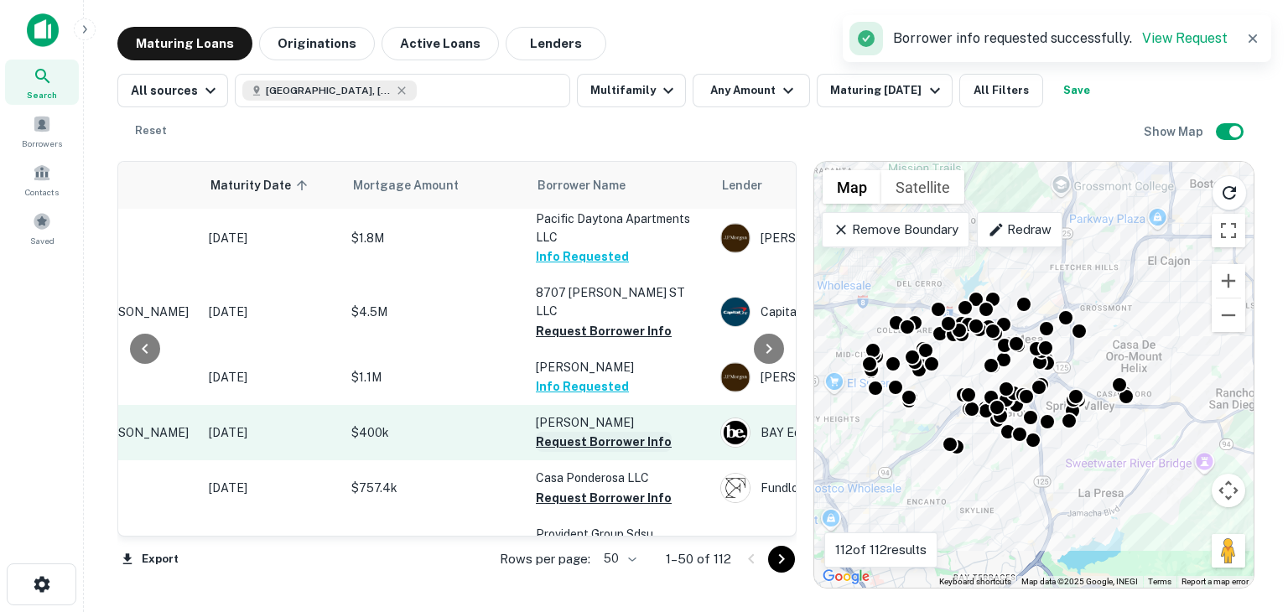
click at [576, 432] on button "Request Borrower Info" at bounding box center [604, 442] width 136 height 20
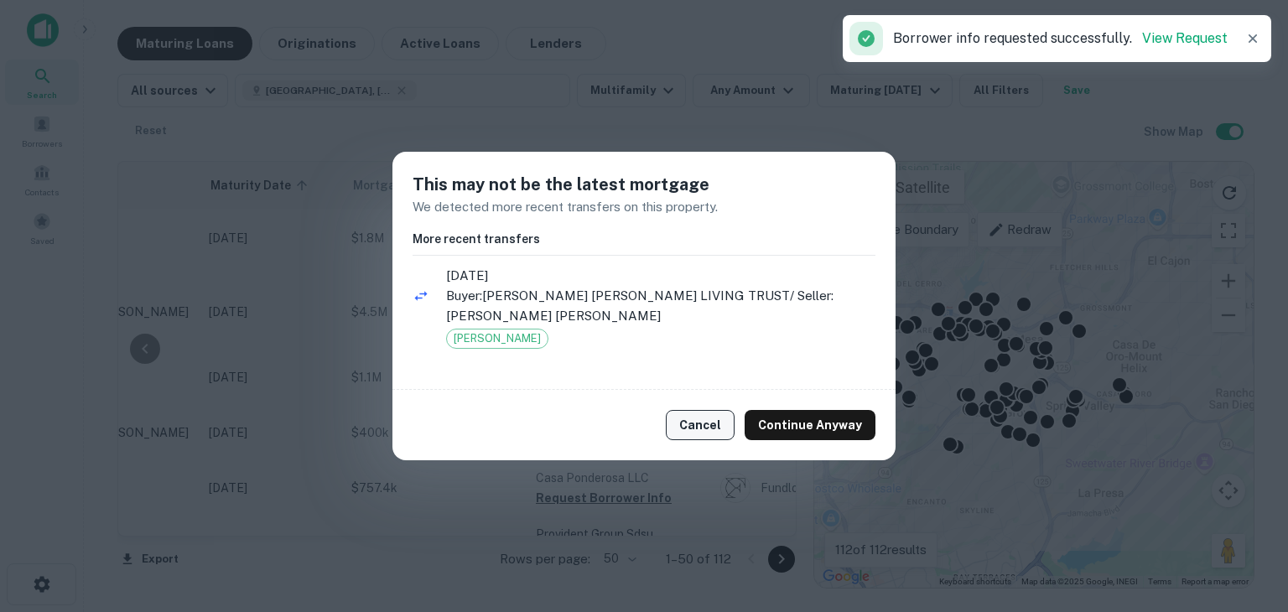
click at [694, 410] on button "Cancel" at bounding box center [700, 425] width 69 height 30
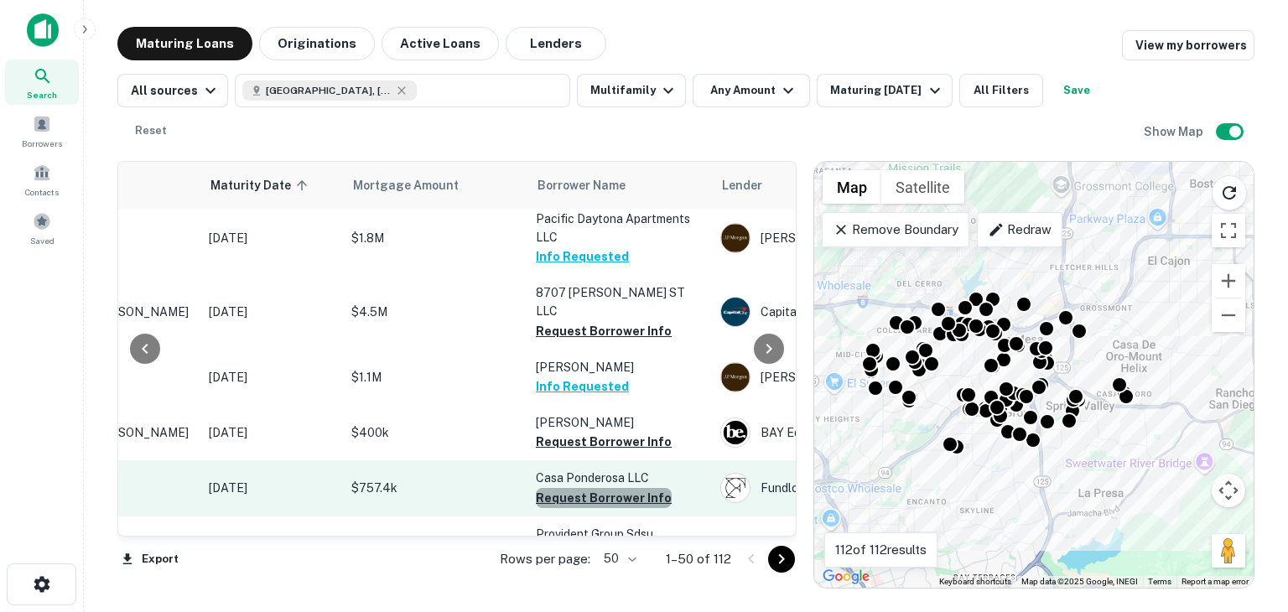
click at [607, 488] on button "Request Borrower Info" at bounding box center [604, 498] width 136 height 20
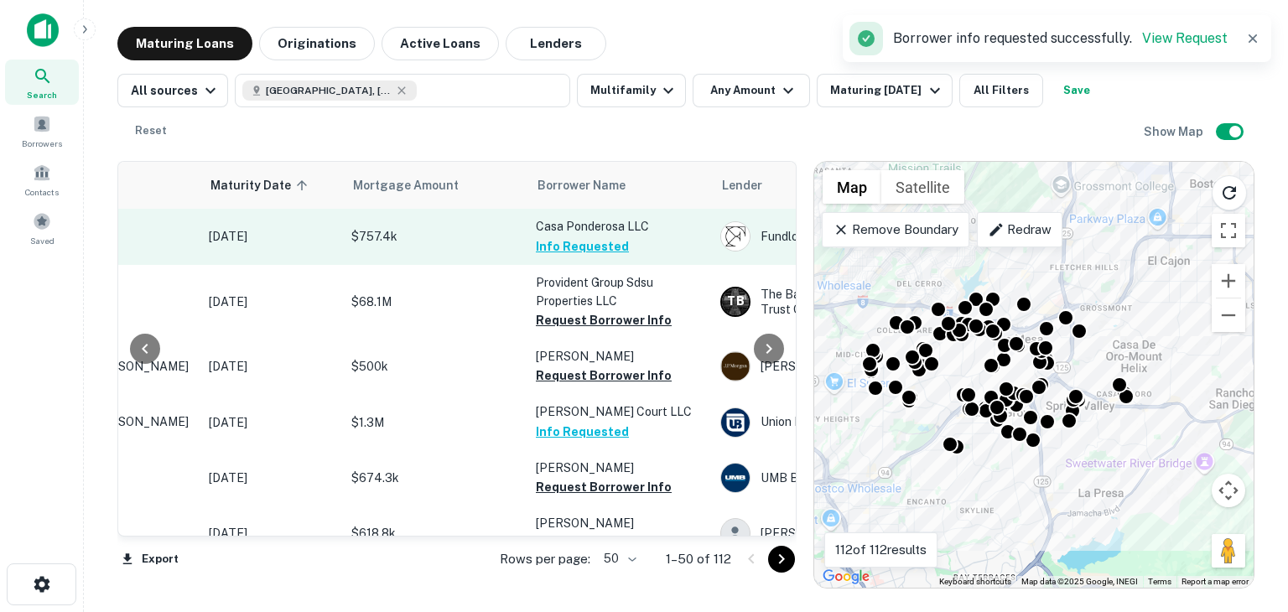
scroll to position [1214, 201]
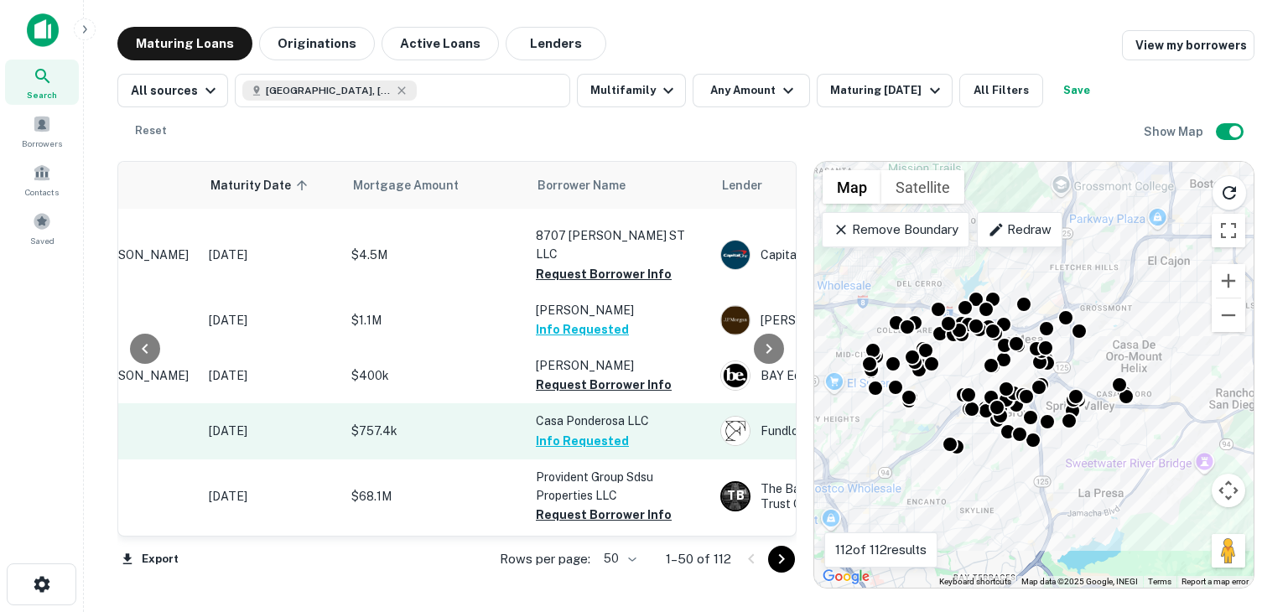
click at [563, 431] on button "Info Requested" at bounding box center [582, 441] width 93 height 20
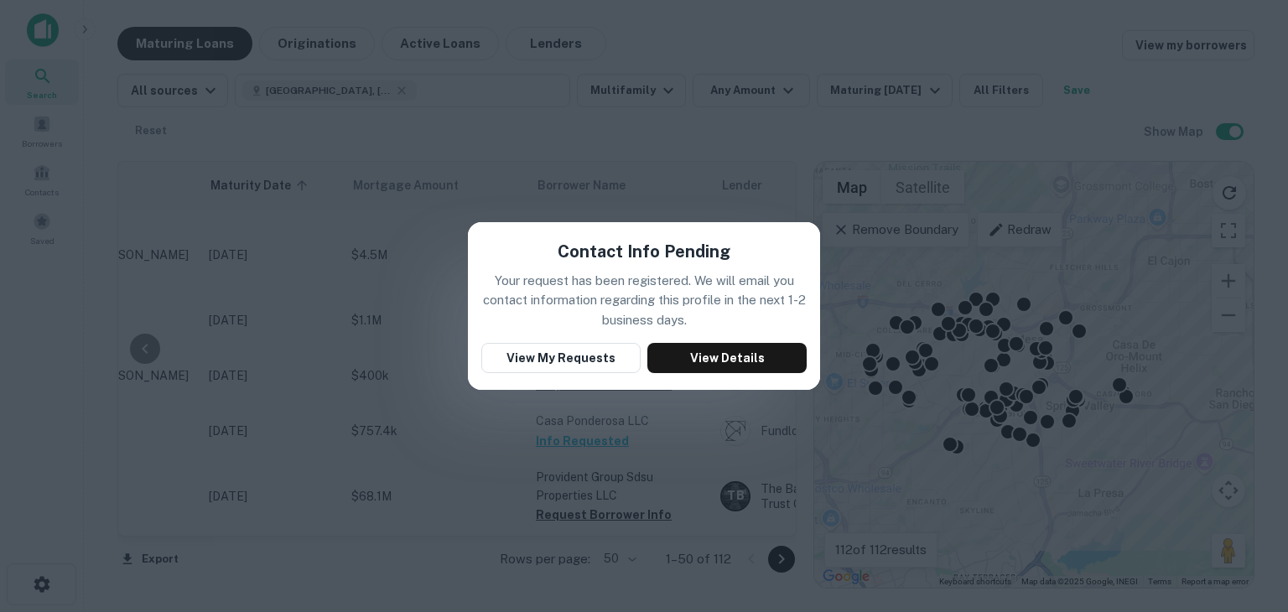
click at [434, 433] on div "Contact Info Pending Your request has been registered. We will email you contac…" at bounding box center [644, 306] width 1288 height 612
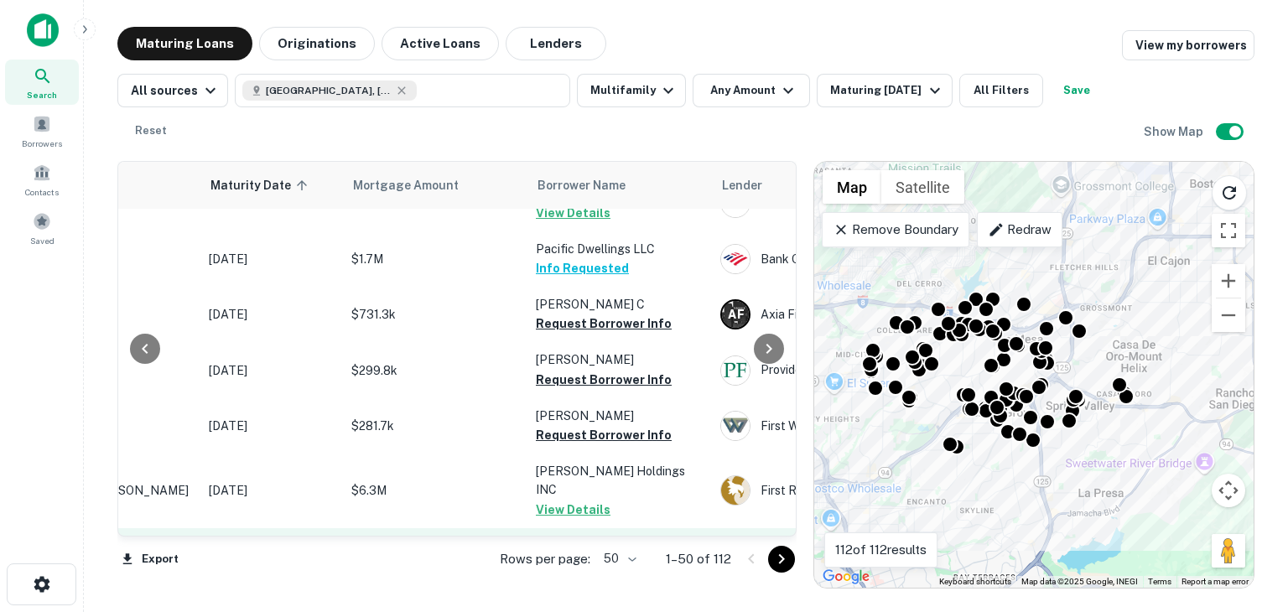
scroll to position [1989, 201]
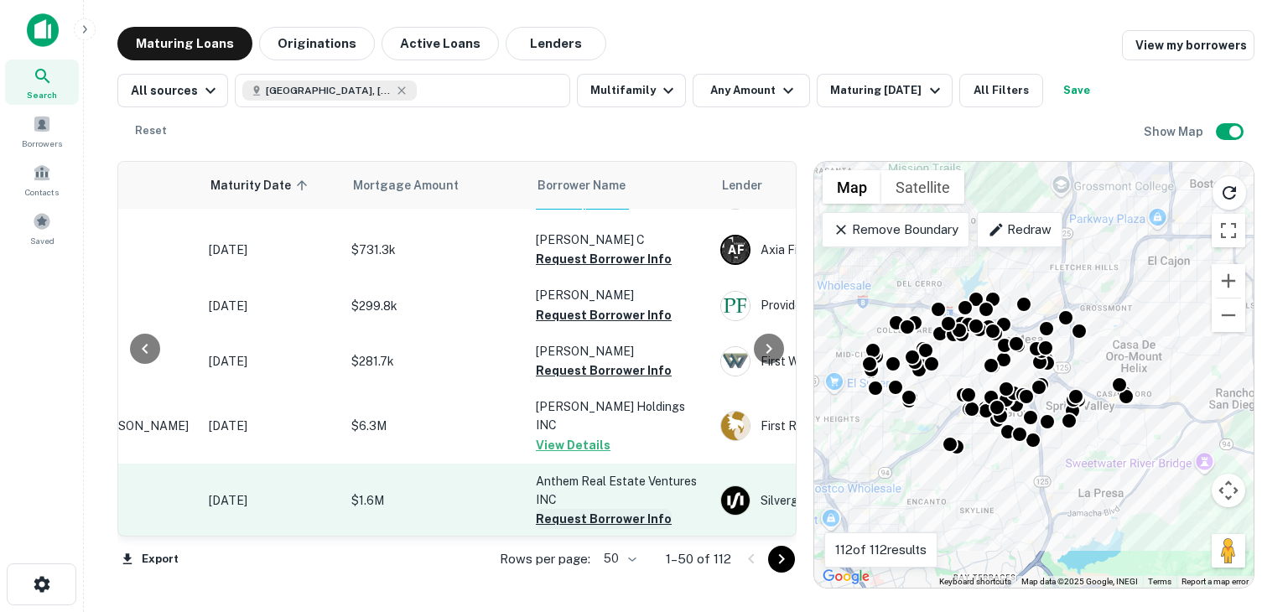
click at [584, 509] on button "Request Borrower Info" at bounding box center [604, 519] width 136 height 20
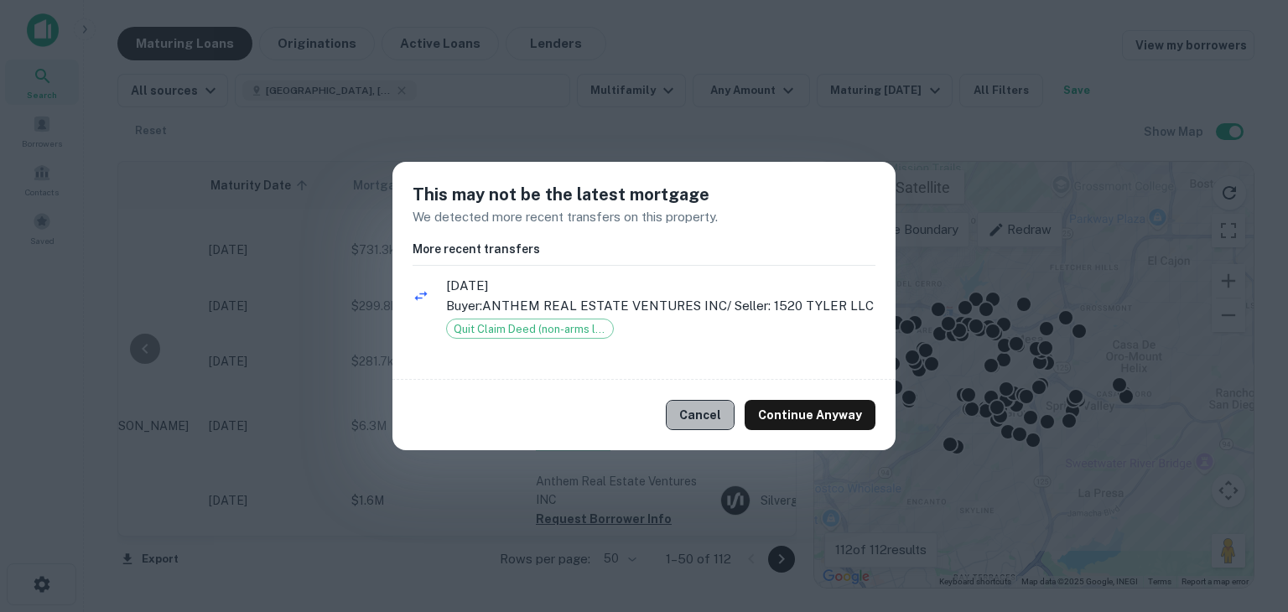
click at [702, 416] on button "Cancel" at bounding box center [700, 415] width 69 height 30
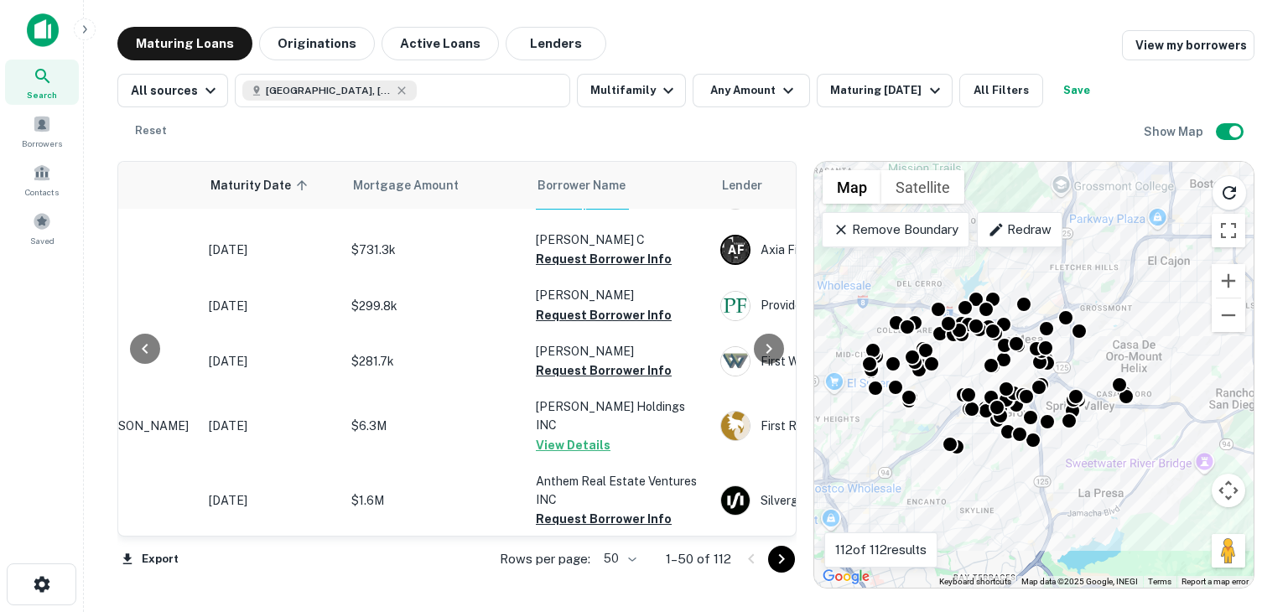
click at [893, 222] on p "Remove Boundary" at bounding box center [895, 230] width 125 height 20
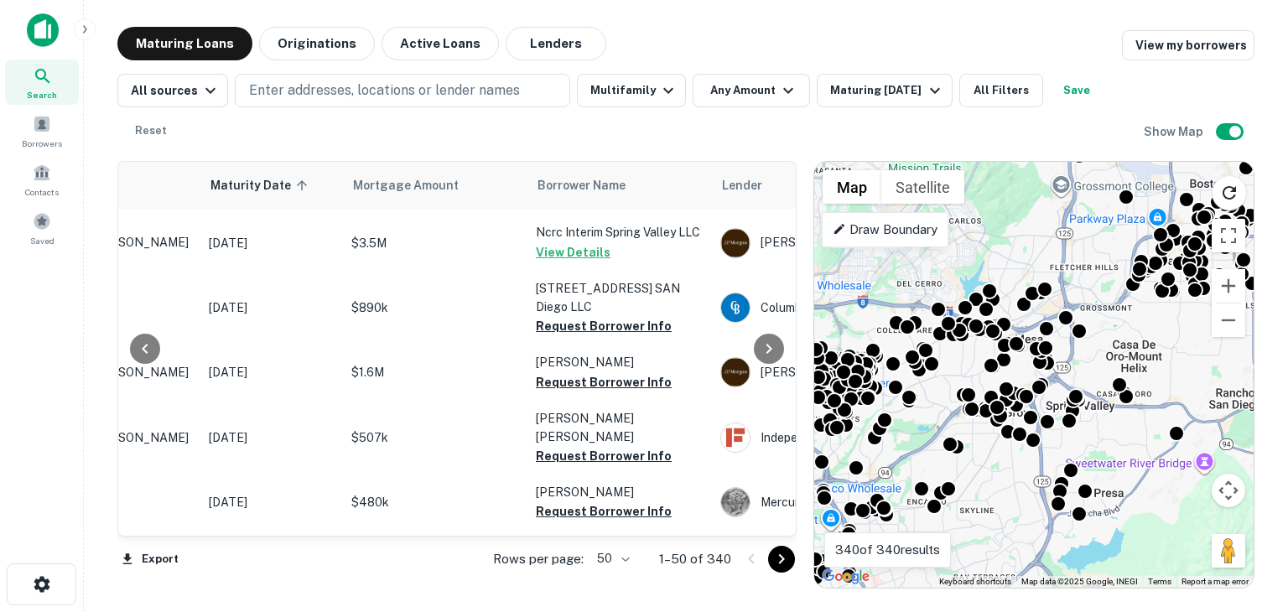
scroll to position [2541, 201]
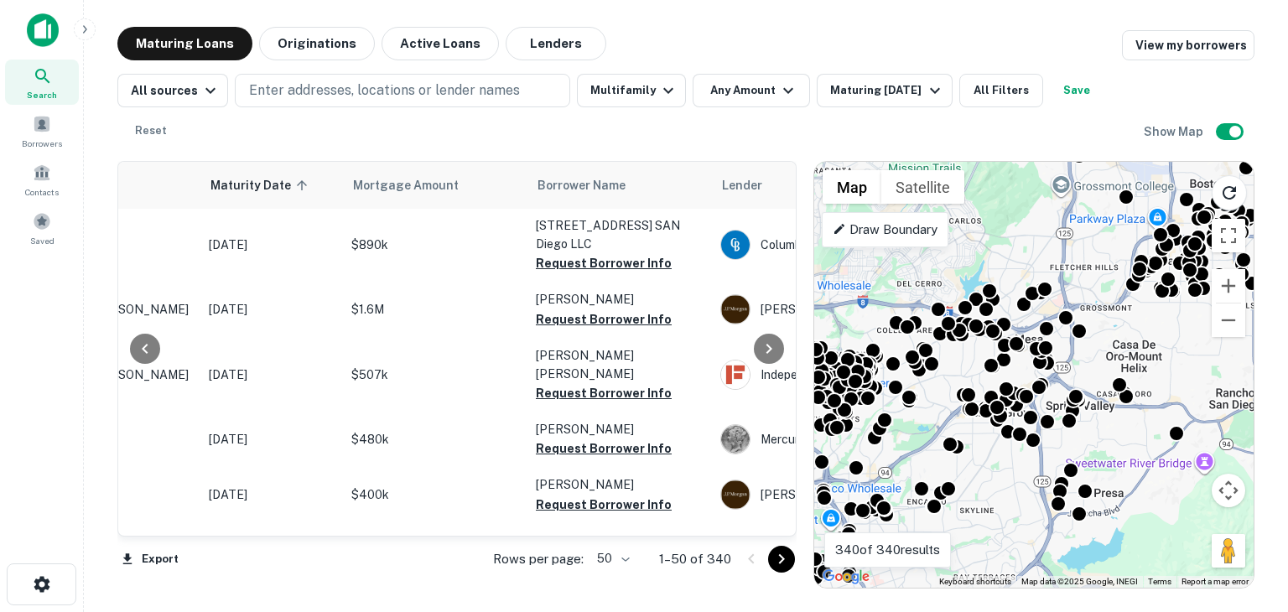
click at [792, 564] on button "Go to next page" at bounding box center [781, 559] width 27 height 27
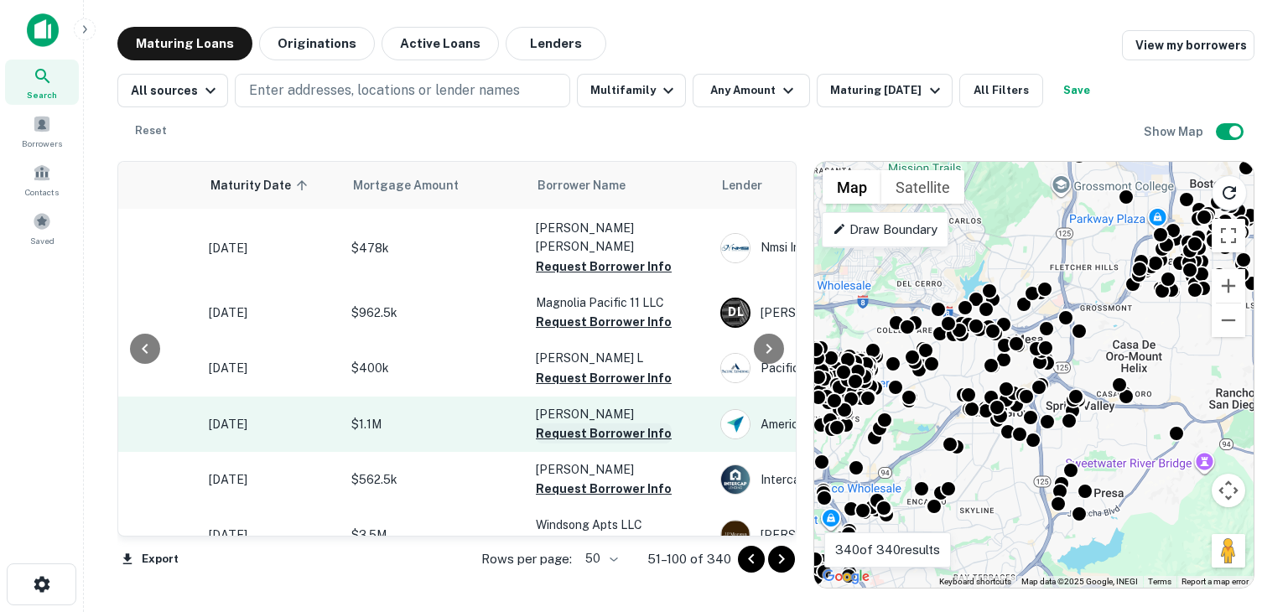
click at [584, 423] on button "Request Borrower Info" at bounding box center [604, 433] width 136 height 20
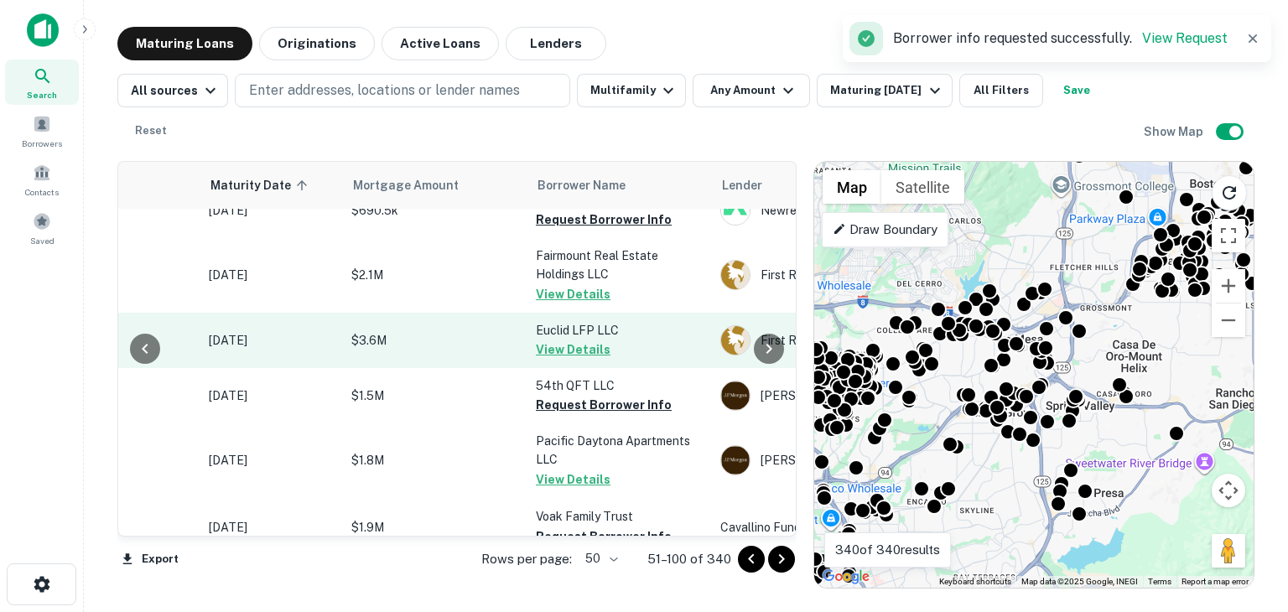
scroll to position [148, 201]
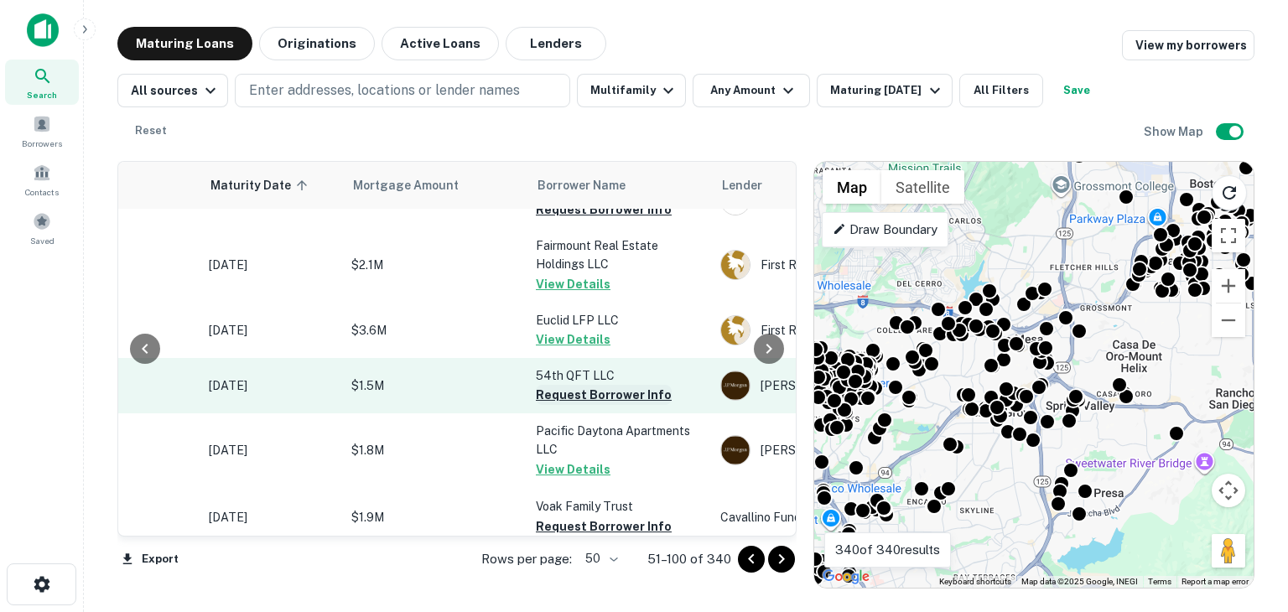
click at [579, 397] on button "Request Borrower Info" at bounding box center [604, 395] width 136 height 20
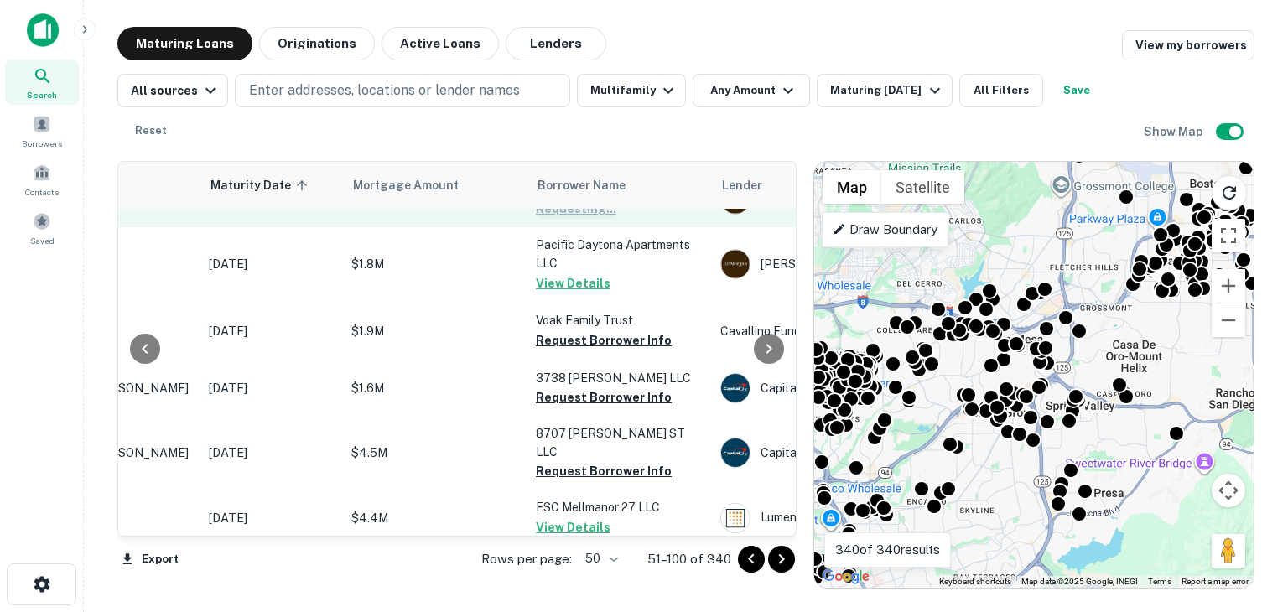
scroll to position [335, 201]
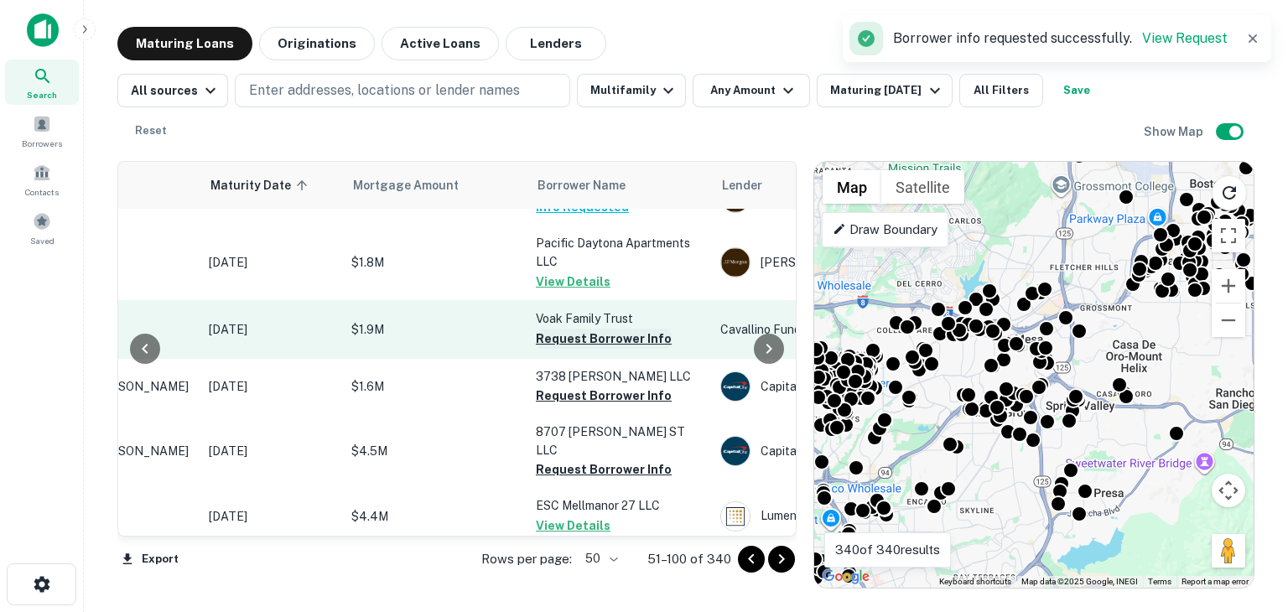
click at [580, 339] on button "Request Borrower Info" at bounding box center [604, 339] width 136 height 20
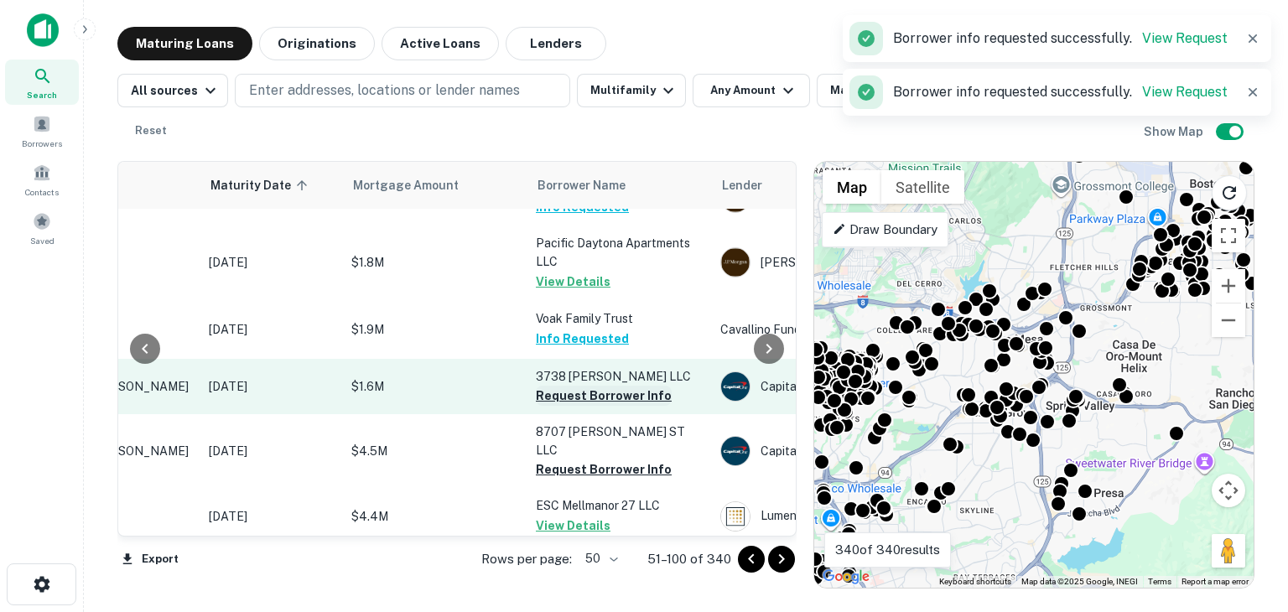
click at [575, 399] on button "Request Borrower Info" at bounding box center [604, 396] width 136 height 20
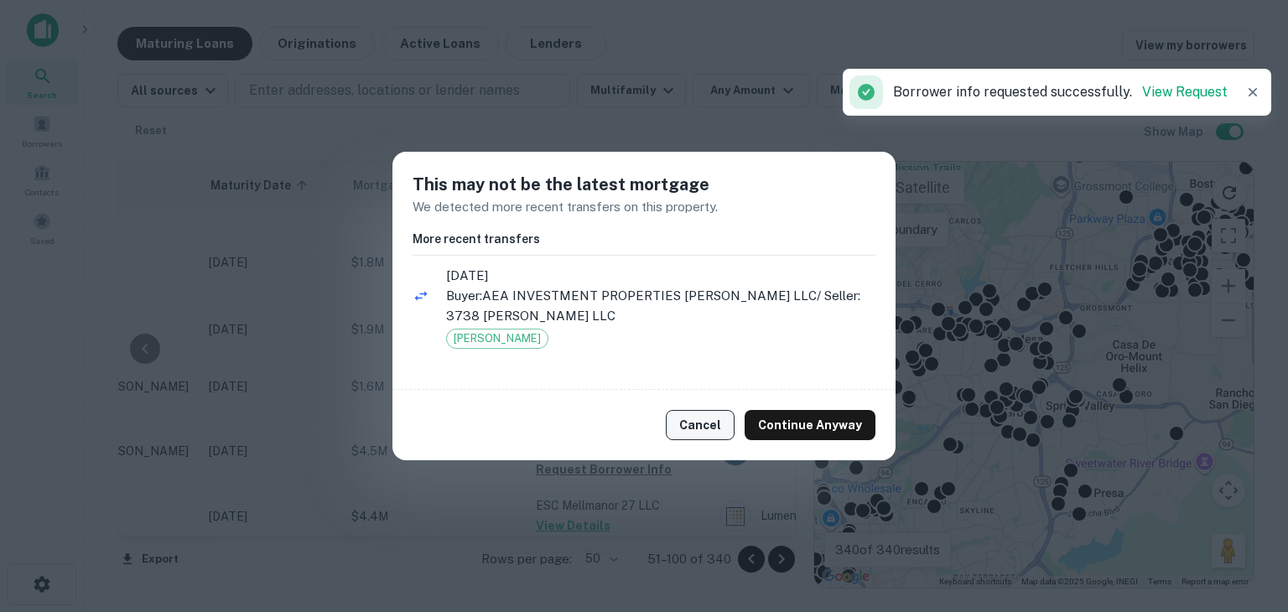
click at [728, 427] on button "Cancel" at bounding box center [700, 425] width 69 height 30
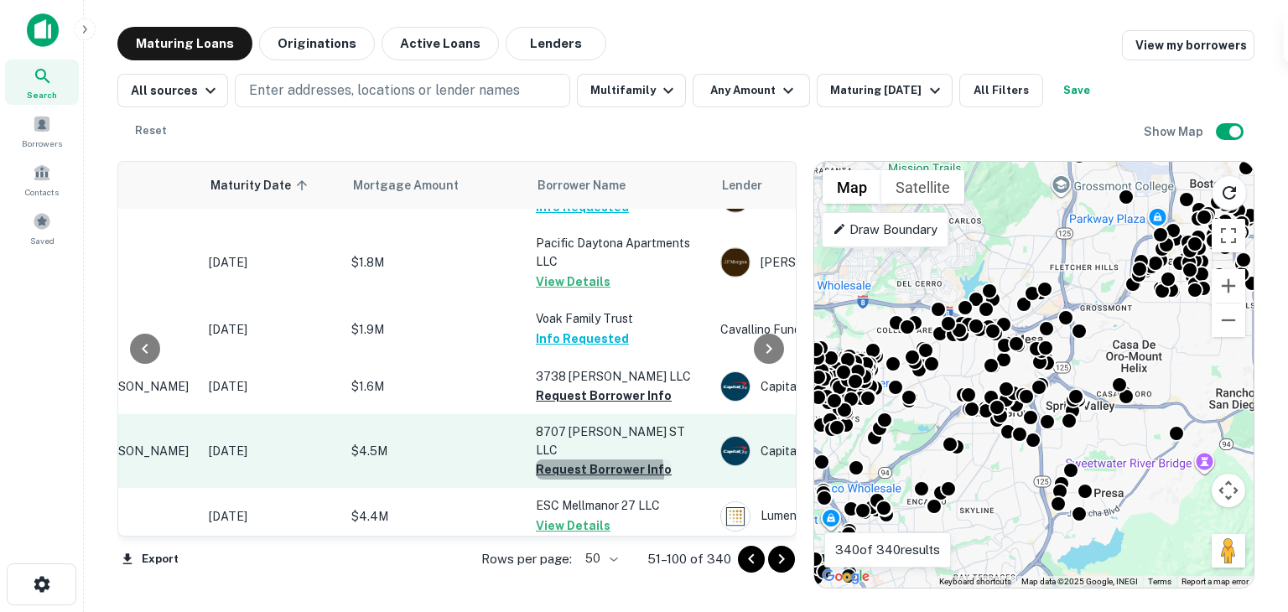
click at [584, 459] on button "Request Borrower Info" at bounding box center [604, 469] width 136 height 20
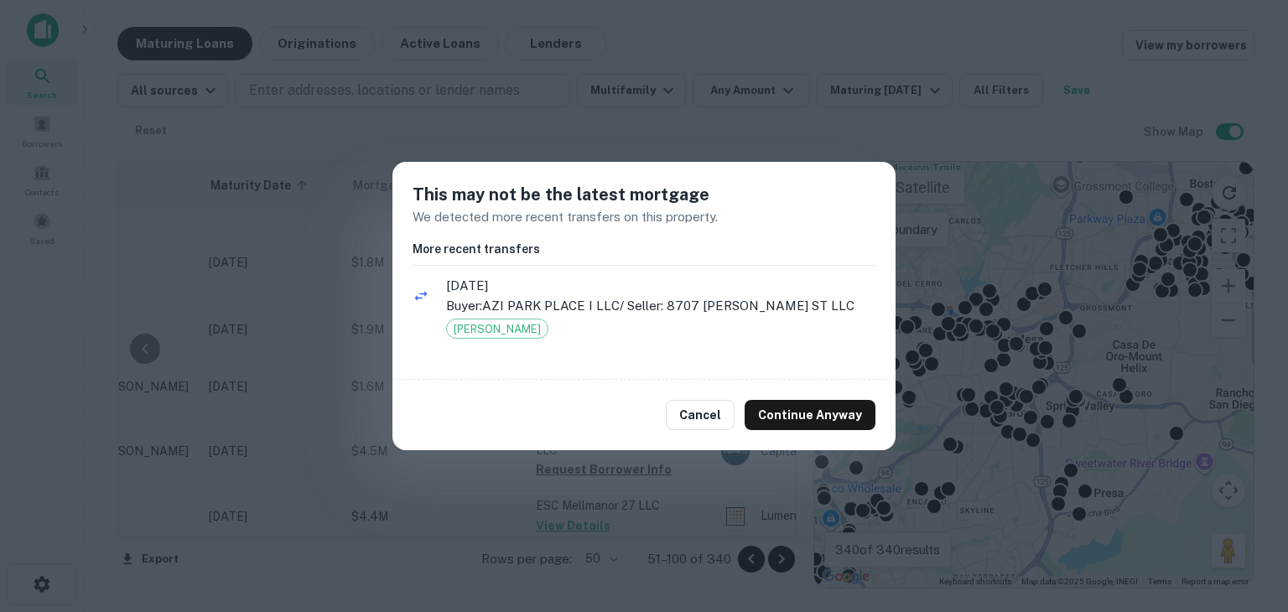
click at [682, 392] on div "Cancel Continue Anyway" at bounding box center [643, 415] width 503 height 70
click at [701, 415] on button "Cancel" at bounding box center [700, 415] width 69 height 30
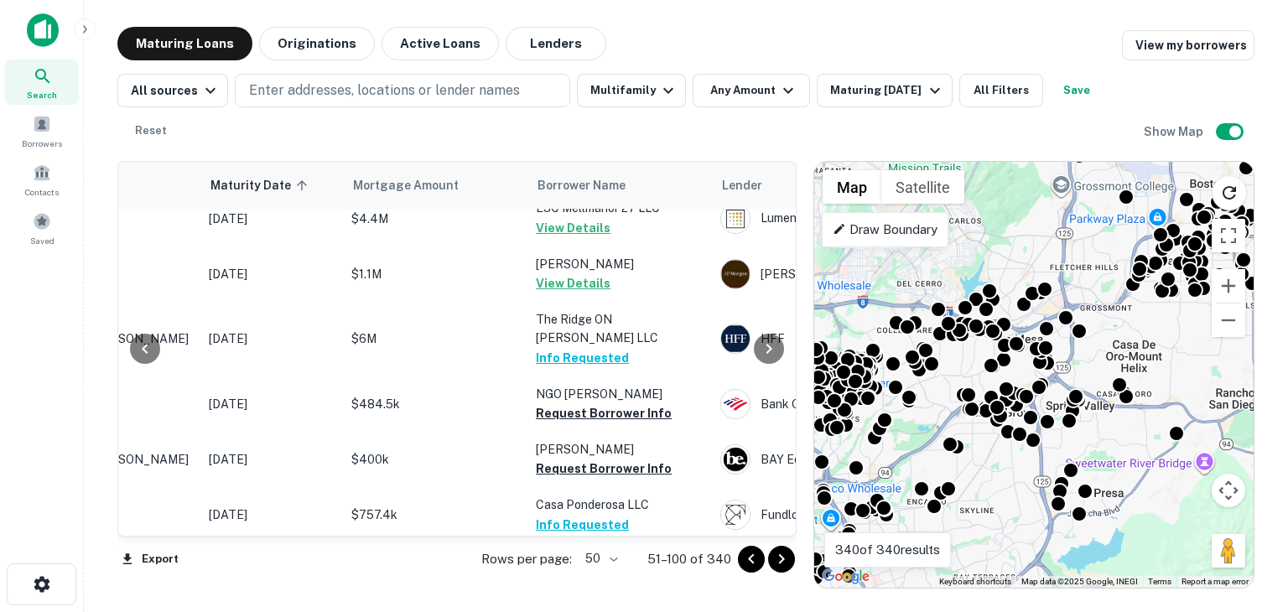
scroll to position [632, 201]
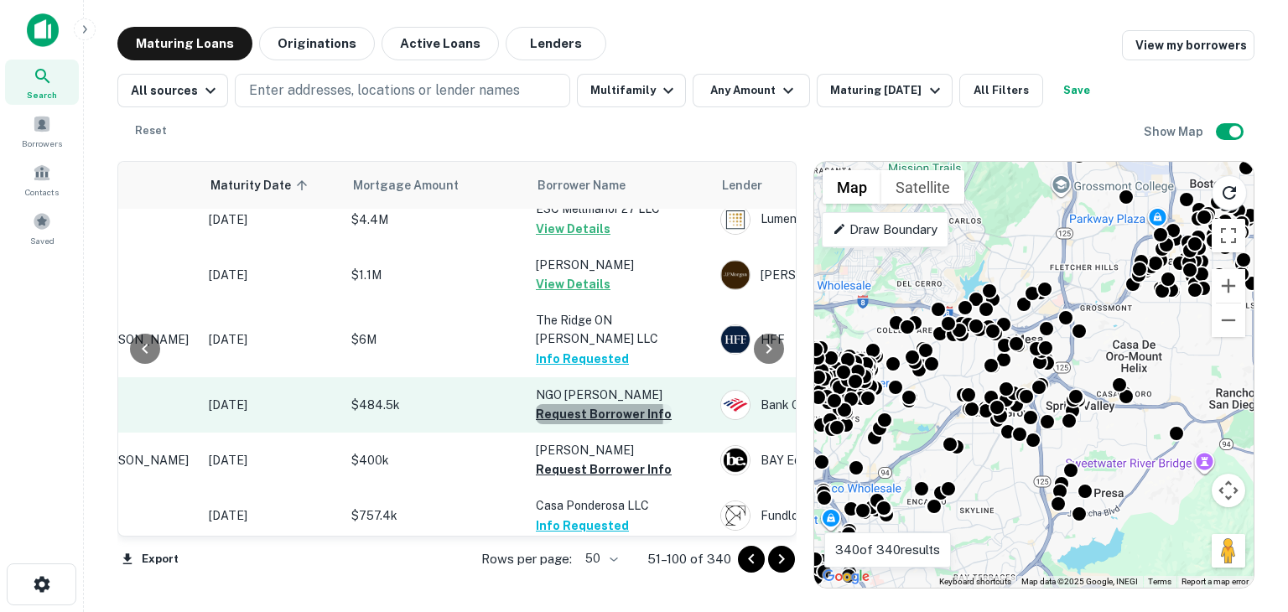
click at [567, 404] on button "Request Borrower Info" at bounding box center [604, 414] width 136 height 20
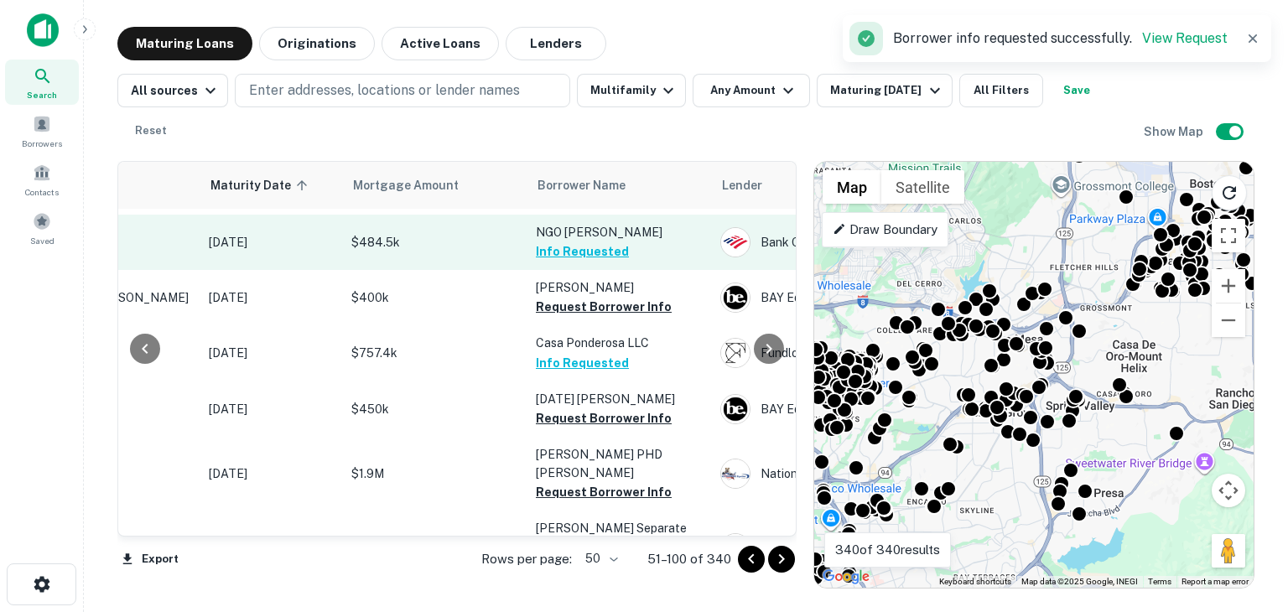
scroll to position [807, 201]
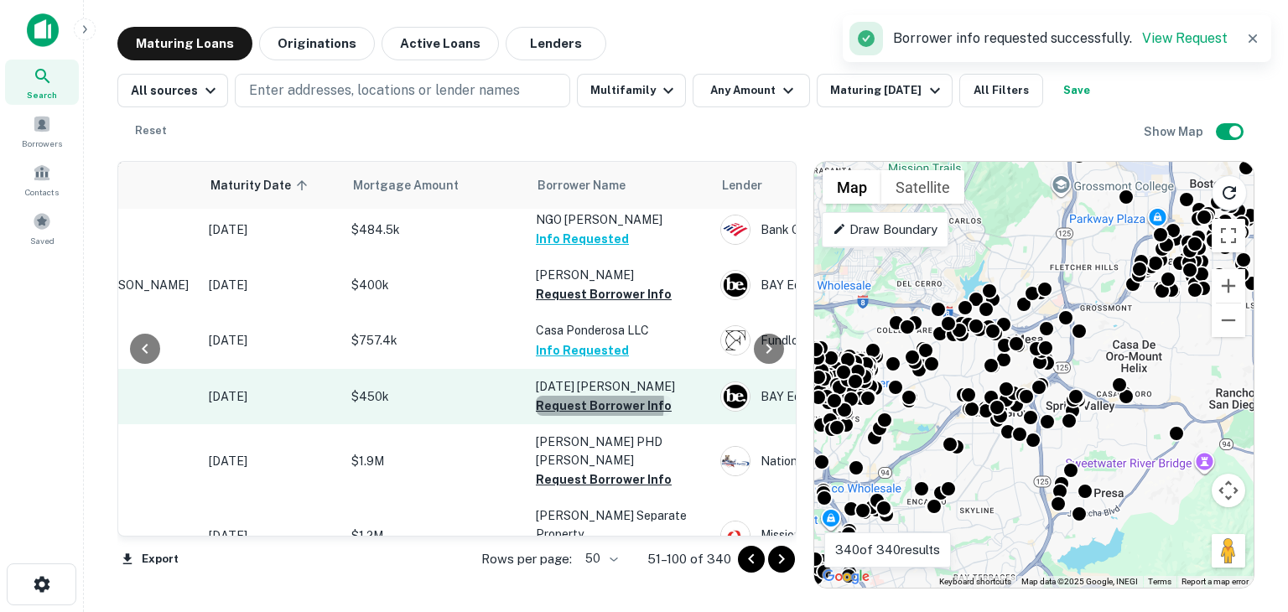
click at [594, 396] on button "Request Borrower Info" at bounding box center [604, 406] width 136 height 20
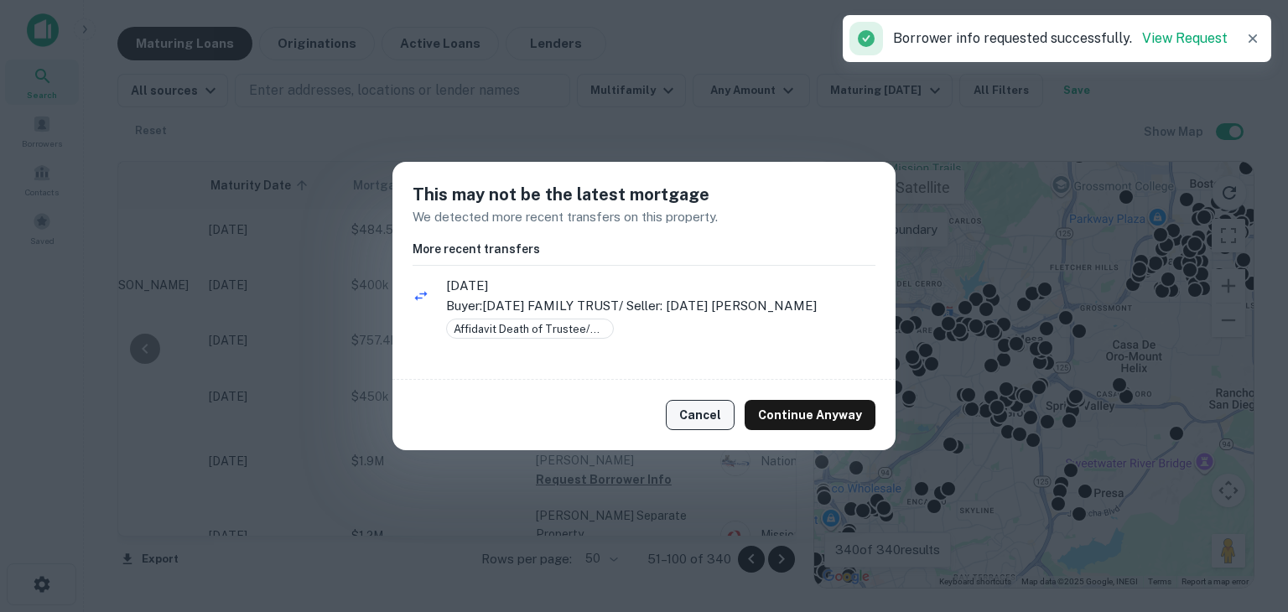
click at [690, 425] on button "Cancel" at bounding box center [700, 415] width 69 height 30
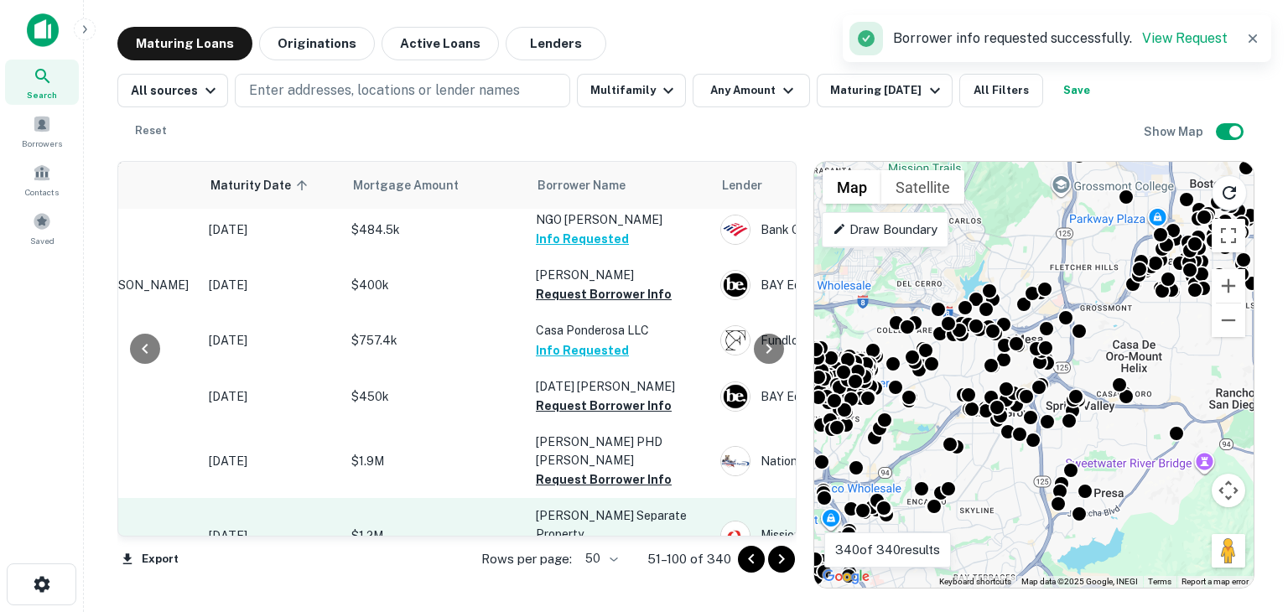
click at [583, 544] on button "Request Borrower Info" at bounding box center [604, 554] width 136 height 20
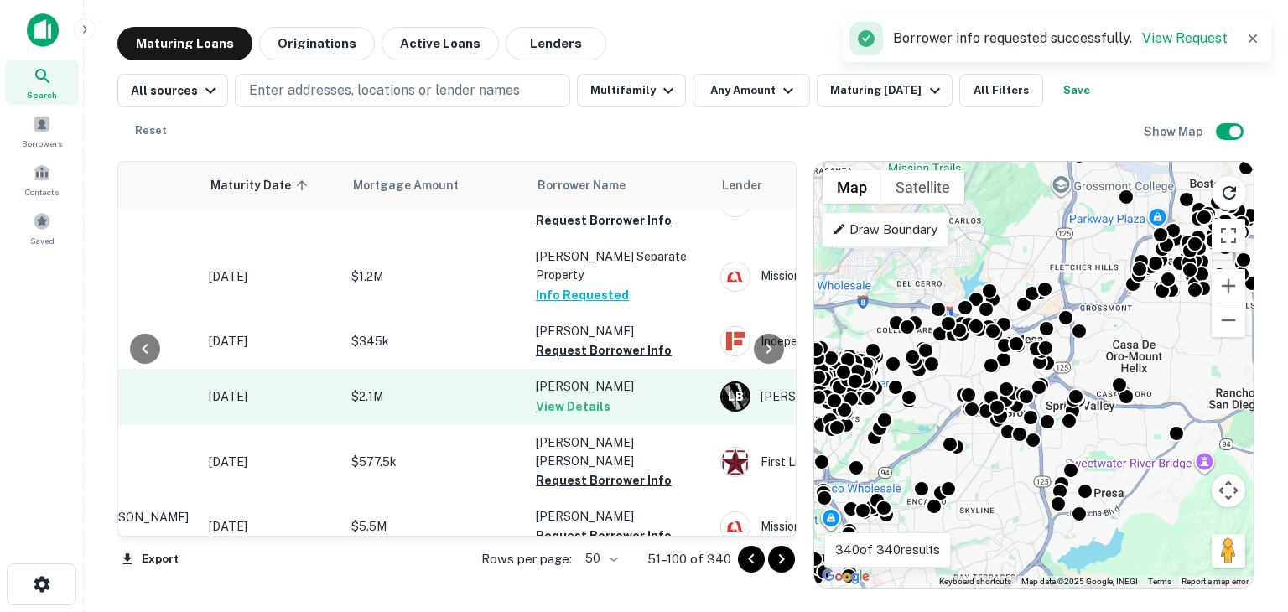
scroll to position [1069, 201]
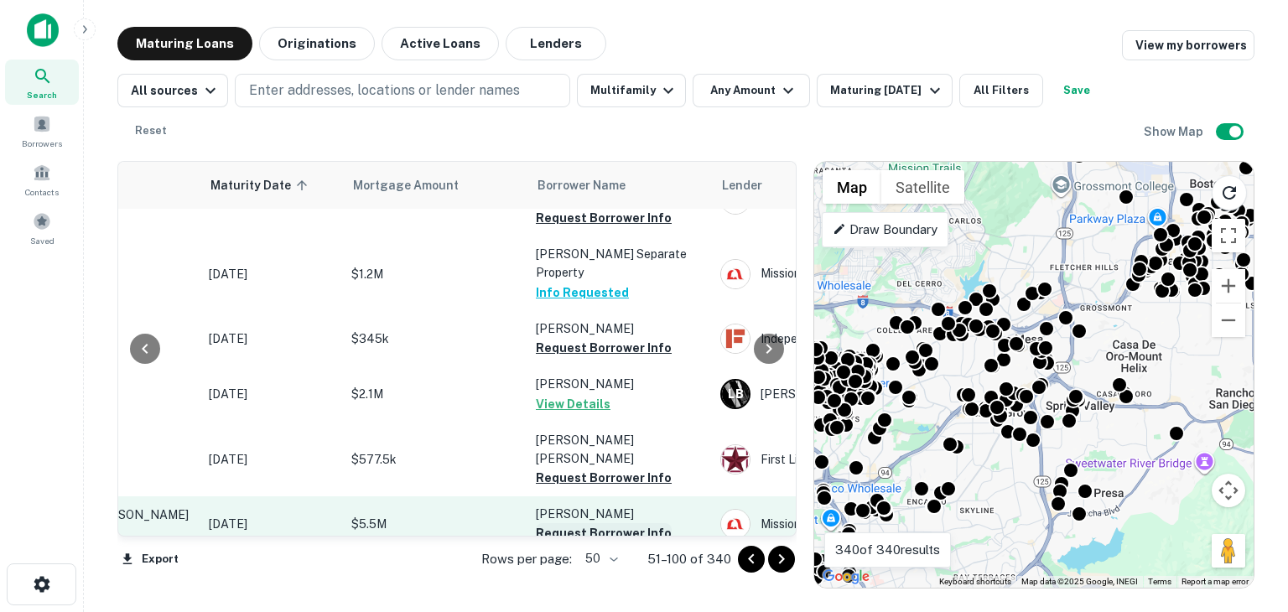
click at [584, 523] on button "Request Borrower Info" at bounding box center [604, 533] width 136 height 20
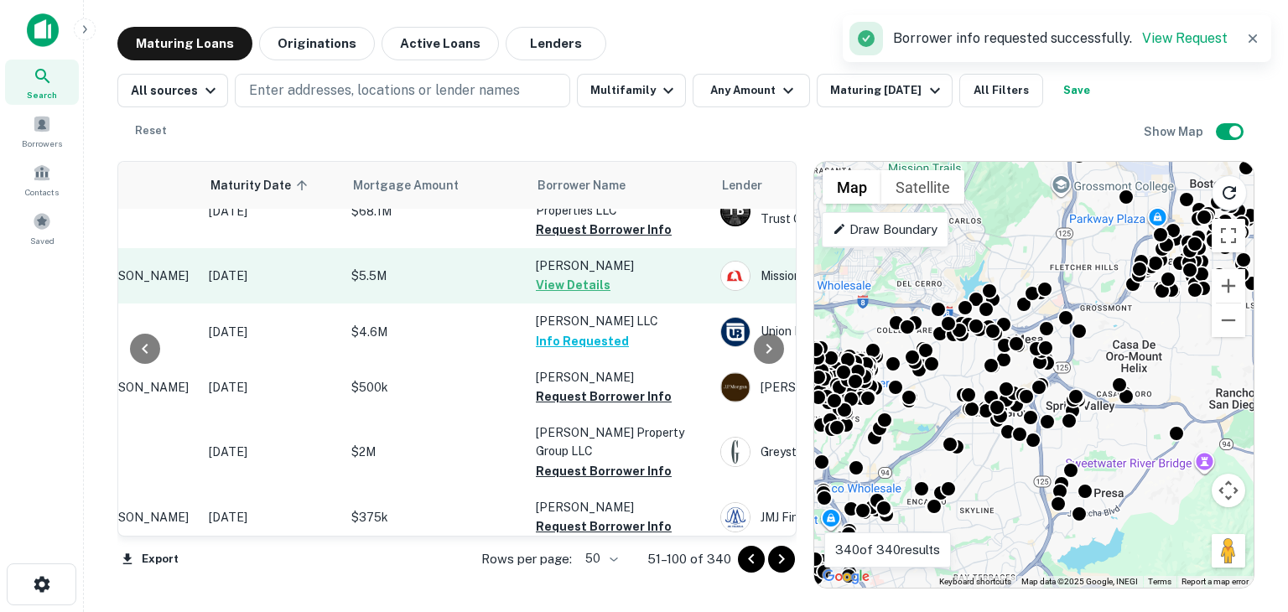
scroll to position [1512, 201]
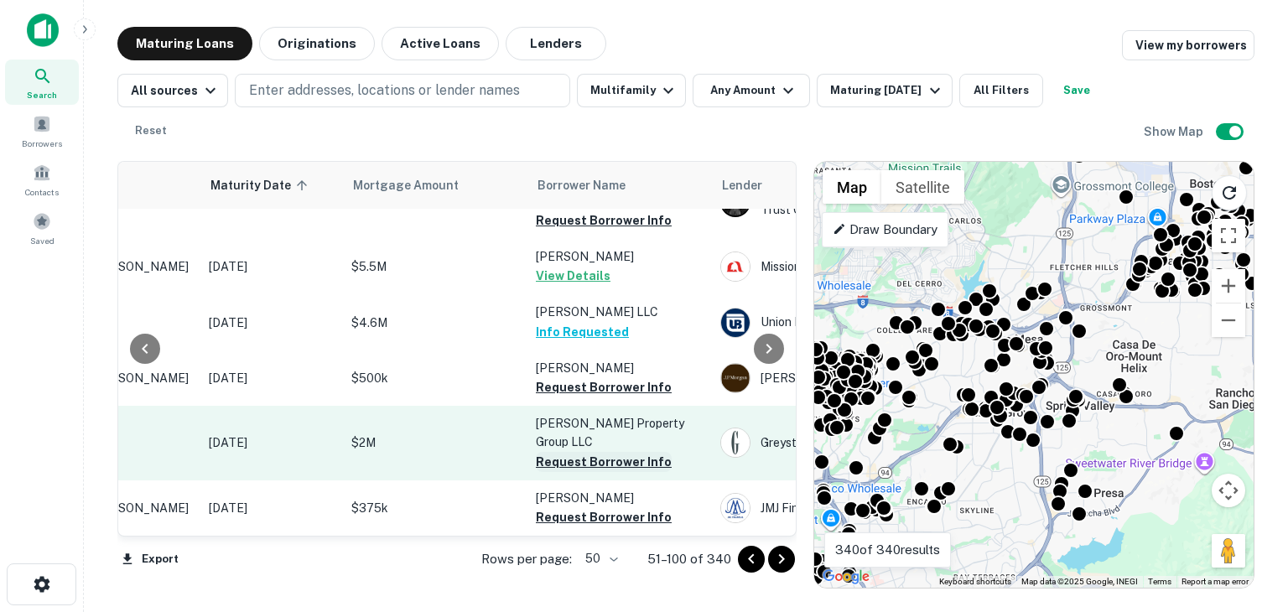
click at [573, 452] on button "Request Borrower Info" at bounding box center [604, 462] width 136 height 20
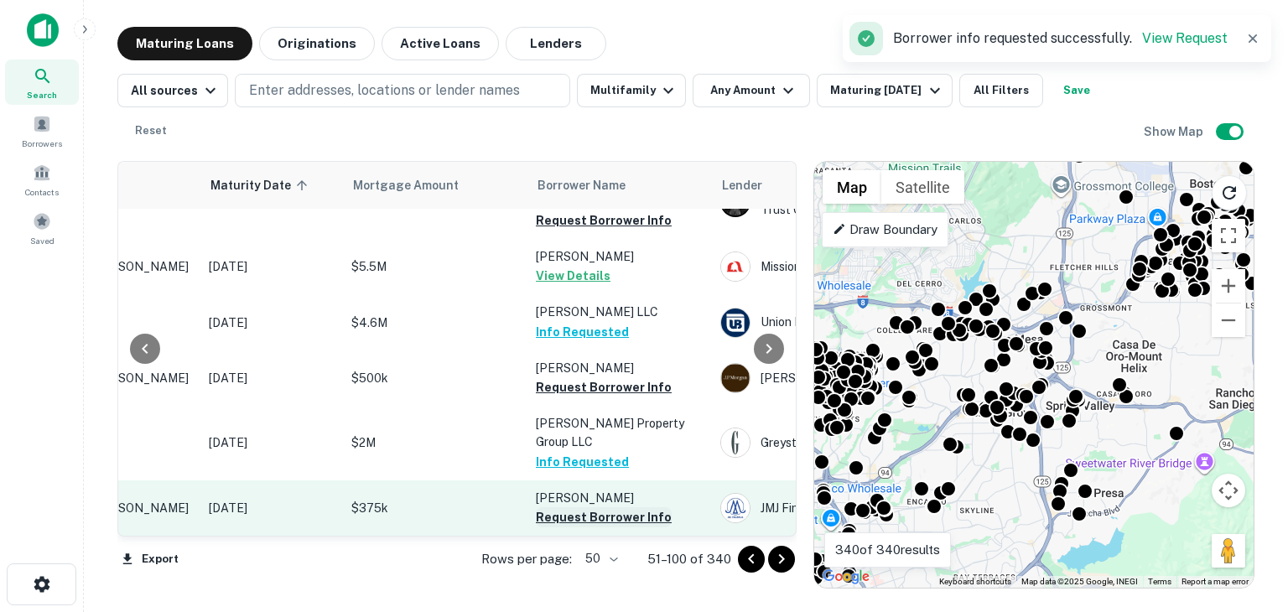
click at [579, 507] on button "Request Borrower Info" at bounding box center [604, 517] width 136 height 20
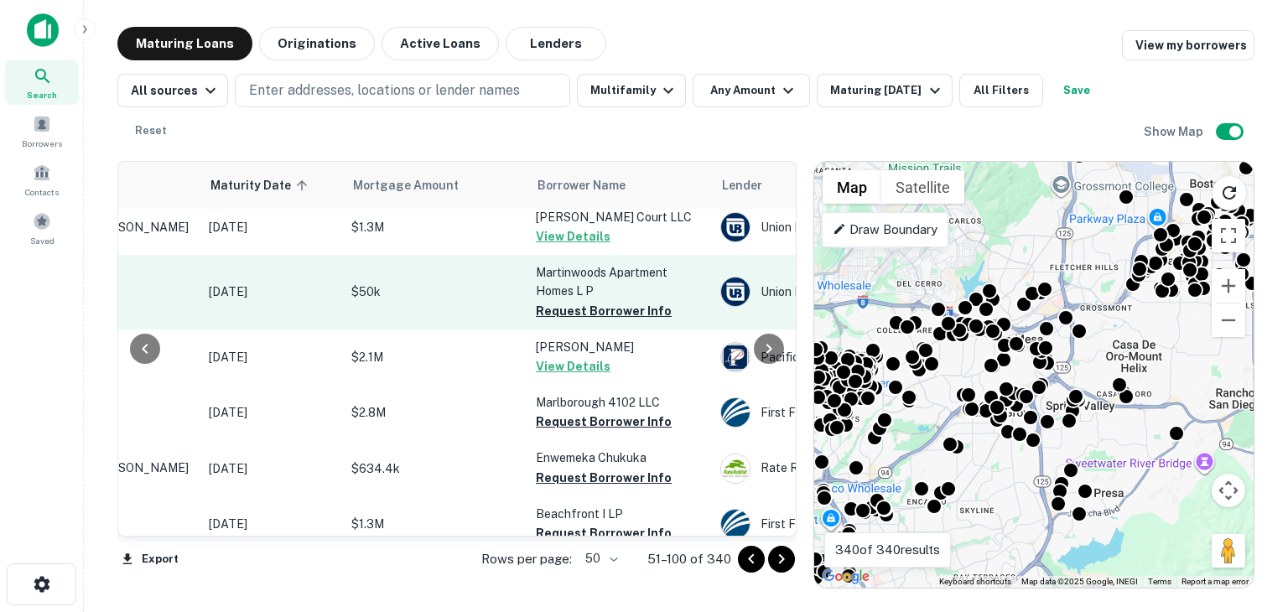
scroll to position [1848, 201]
click at [584, 523] on button "Request Borrower Info" at bounding box center [604, 533] width 136 height 20
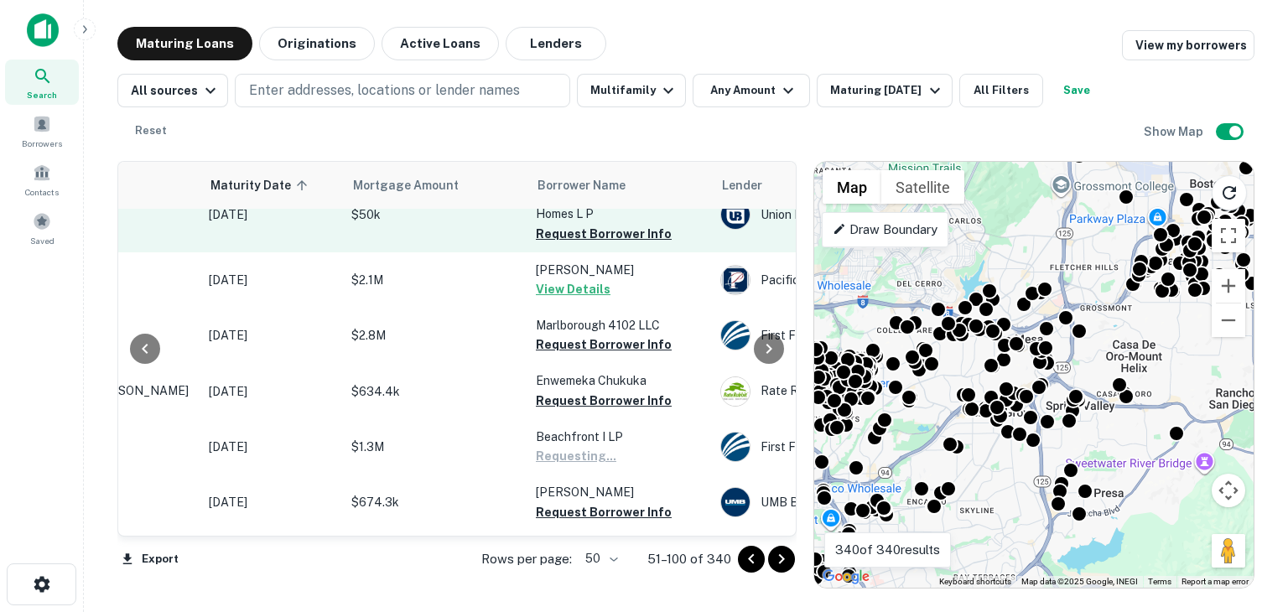
scroll to position [1928, 201]
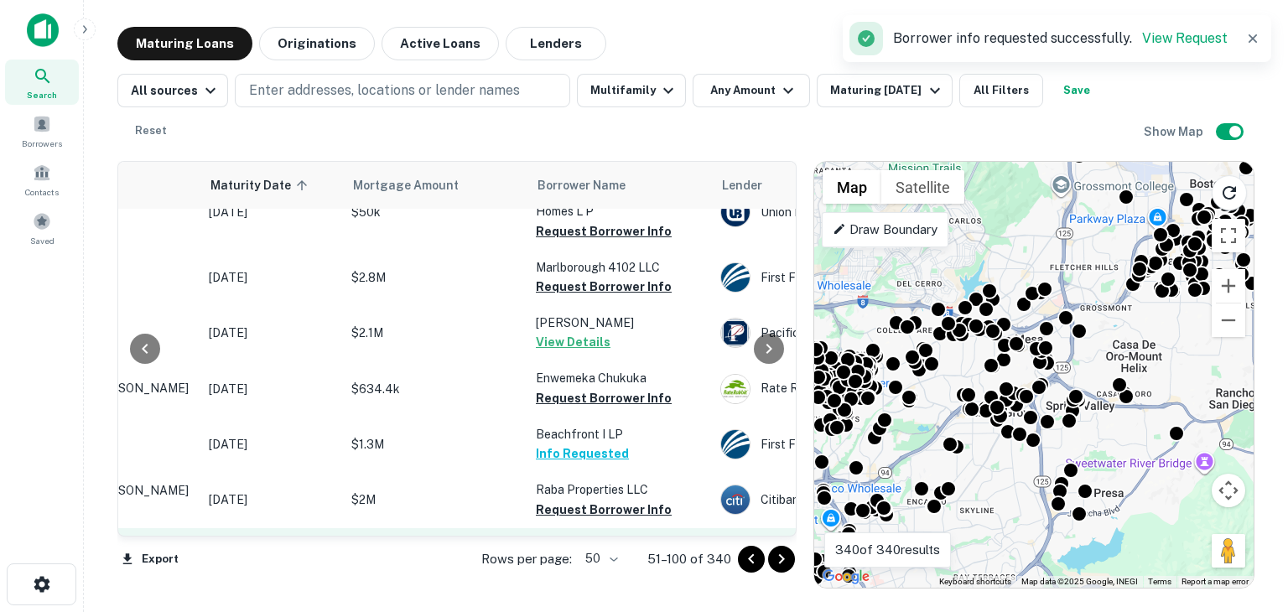
click at [584, 555] on button "Request Borrower Info" at bounding box center [604, 565] width 136 height 20
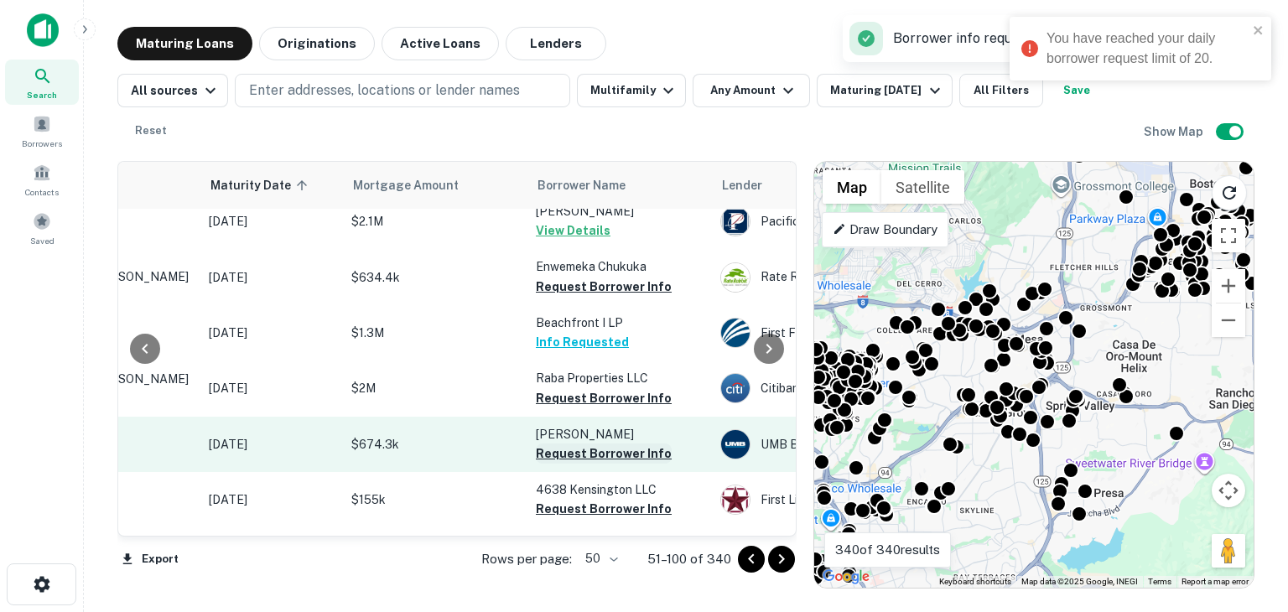
scroll to position [2042, 201]
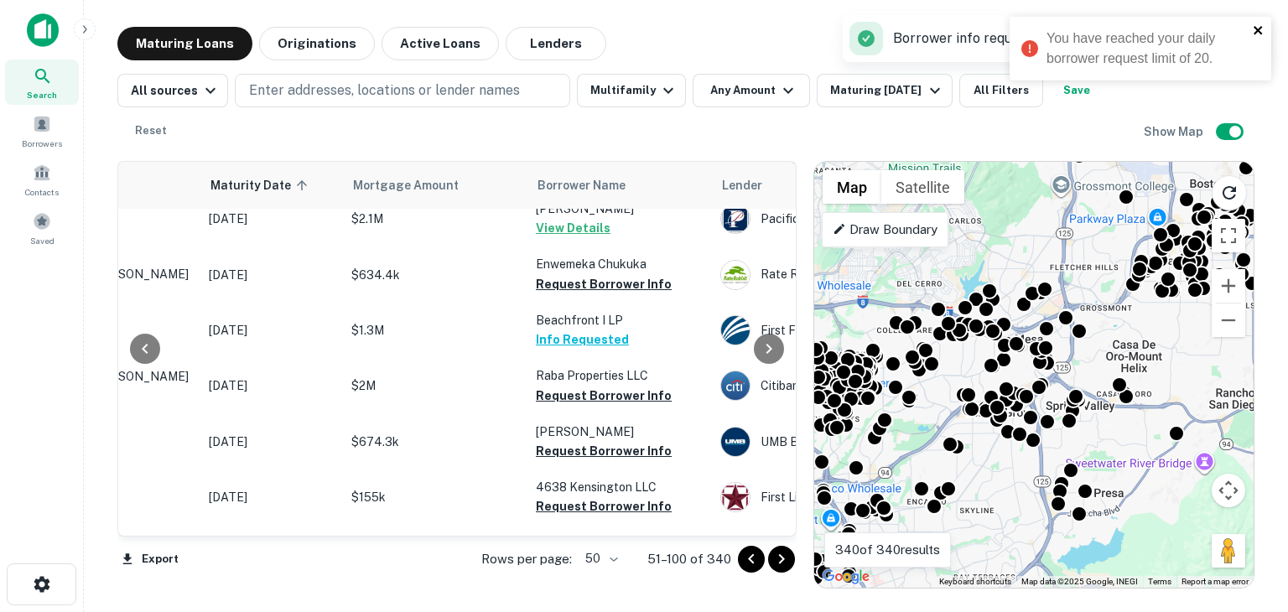
click at [1261, 26] on icon "close" at bounding box center [1259, 29] width 12 height 13
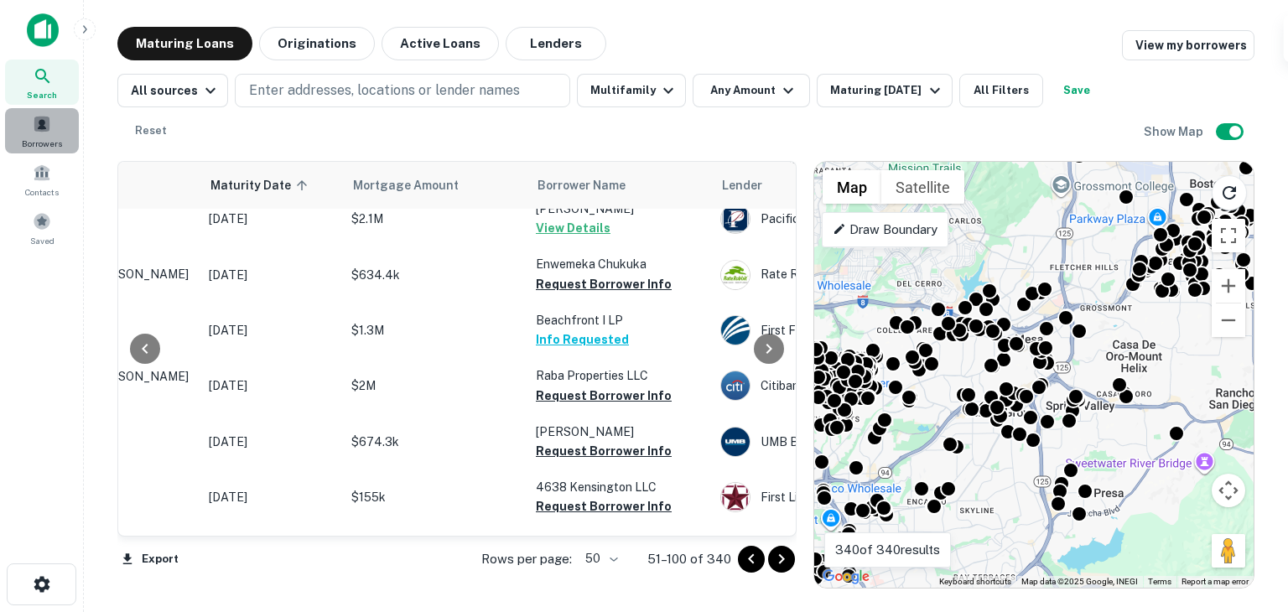
click at [51, 127] on div "Borrowers" at bounding box center [42, 130] width 74 height 45
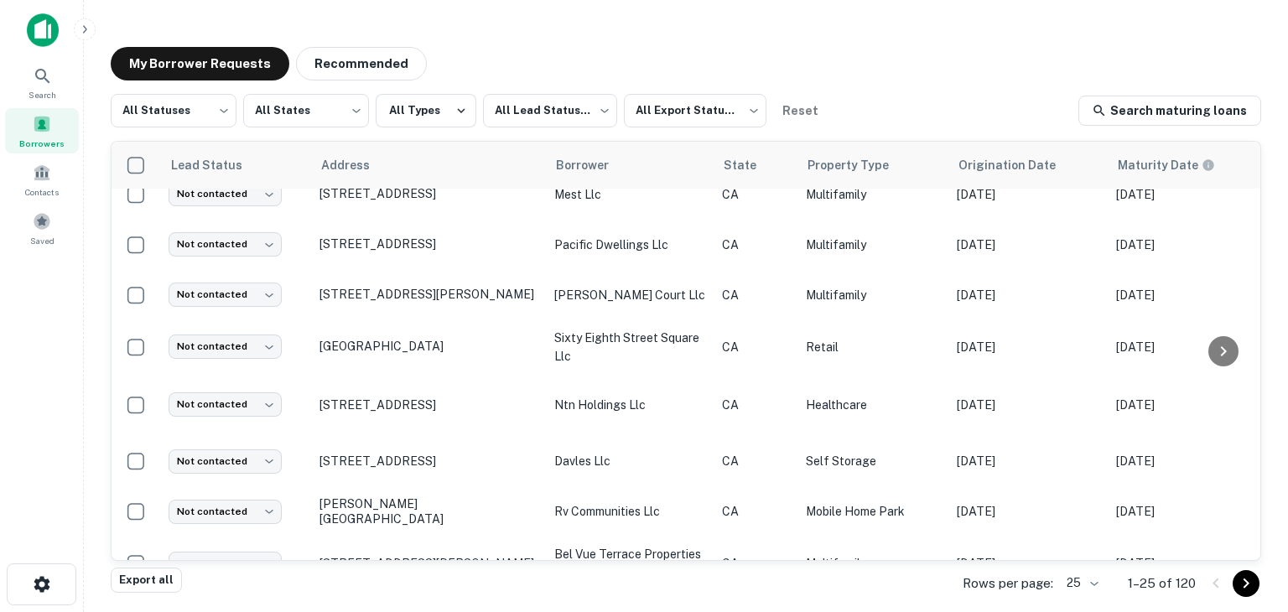
scroll to position [805, 0]
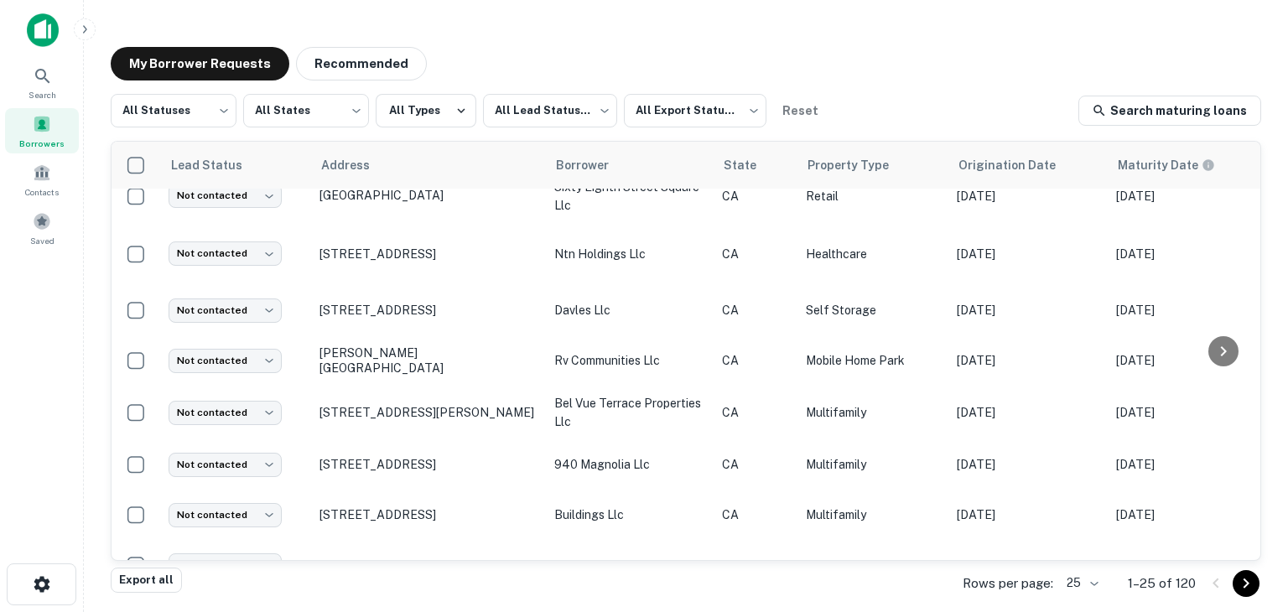
click at [1100, 581] on body "Search Borrowers Contacts Saved My Borrower Requests Recommended All Statuses *…" at bounding box center [644, 306] width 1288 height 612
click at [1086, 533] on li "500" at bounding box center [1082, 547] width 57 height 30
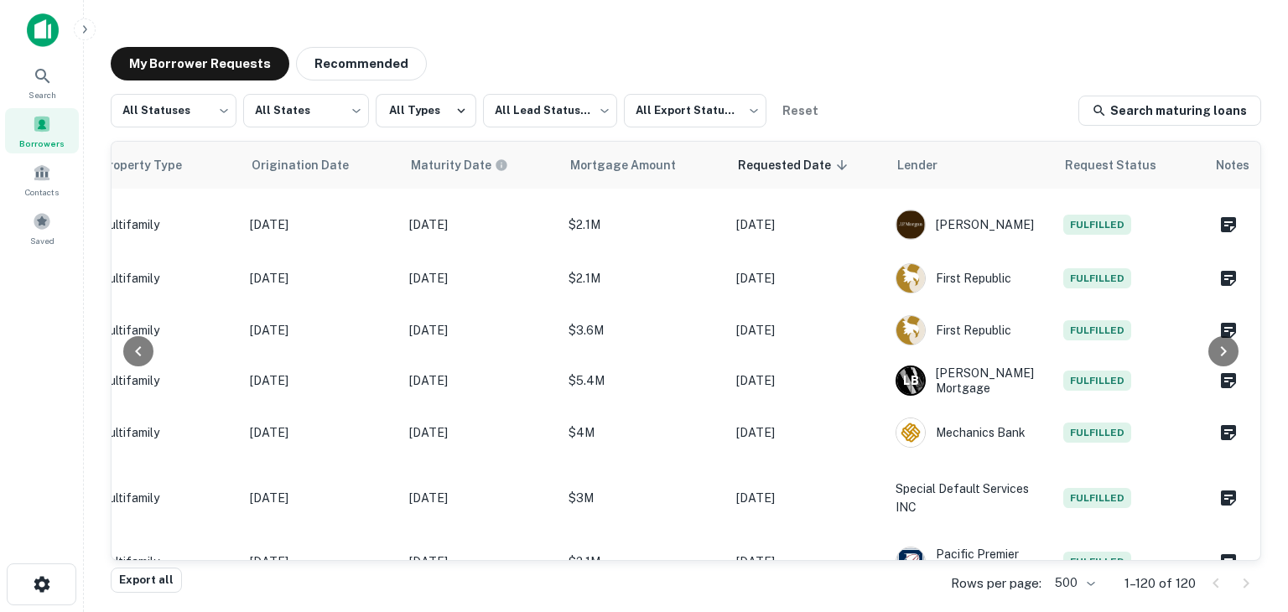
scroll to position [3515, 60]
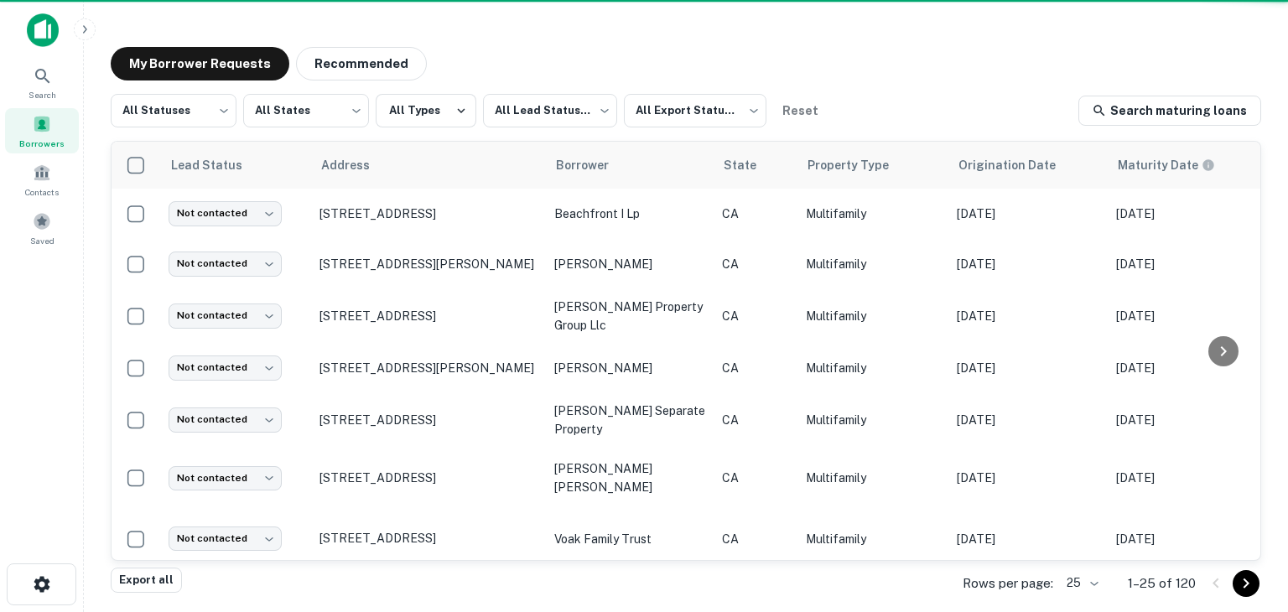
scroll to position [731, 0]
